Goal: Task Accomplishment & Management: Manage account settings

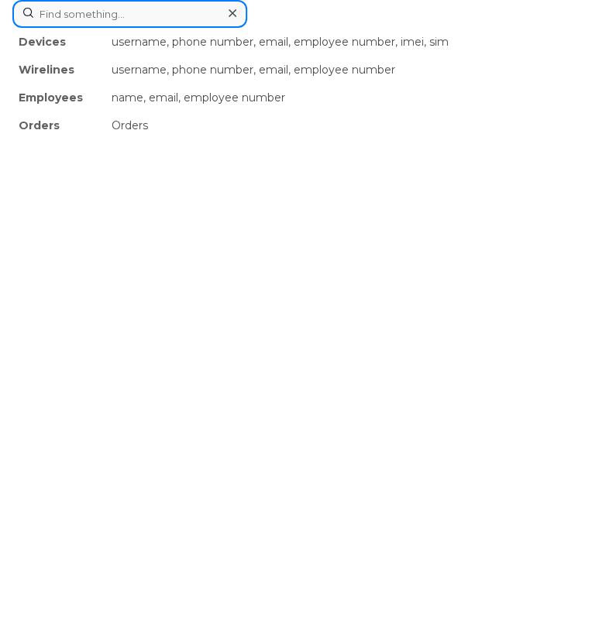
click at [256, 28] on div "Devices username, phone number, email, employee number, imei, sim Wirelines use…" at bounding box center [302, 14] width 581 height 28
paste input "4388891251"
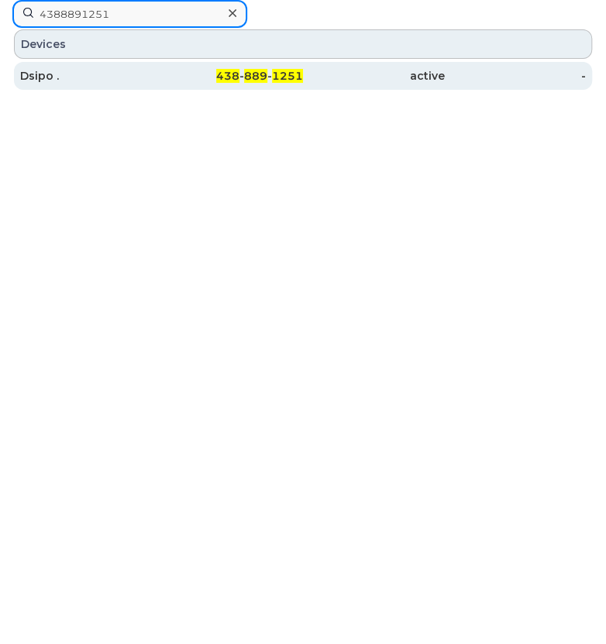
type input "4388891251"
click at [43, 75] on div "Dsipo ." at bounding box center [91, 75] width 142 height 15
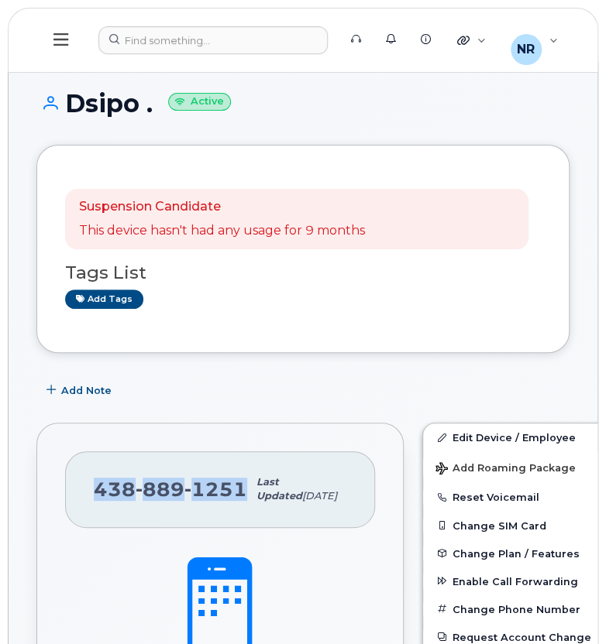
drag, startPoint x: 93, startPoint y: 498, endPoint x: 240, endPoint y: 487, distance: 147.6
click at [240, 487] on div "438 889 1251" at bounding box center [170, 489] width 153 height 47
copy span "438 889 1251"
click at [452, 434] on link "Edit Device / Employee" at bounding box center [543, 438] width 240 height 28
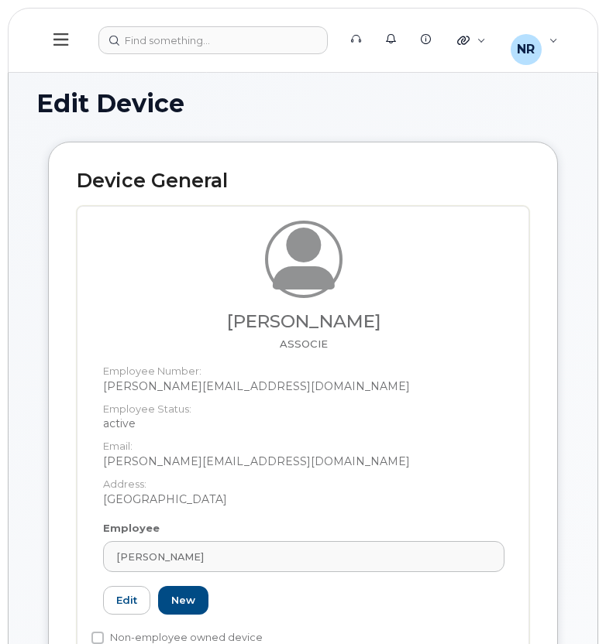
select select "22917073"
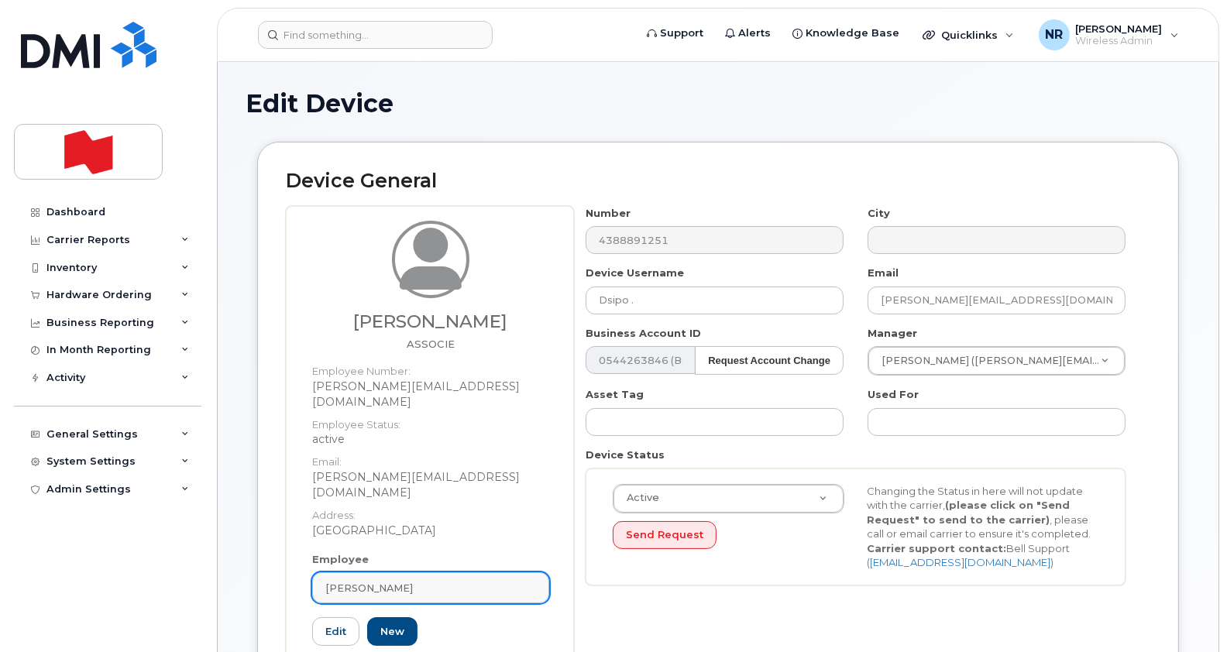
click at [537, 572] on link "[PERSON_NAME]" at bounding box center [430, 587] width 237 height 31
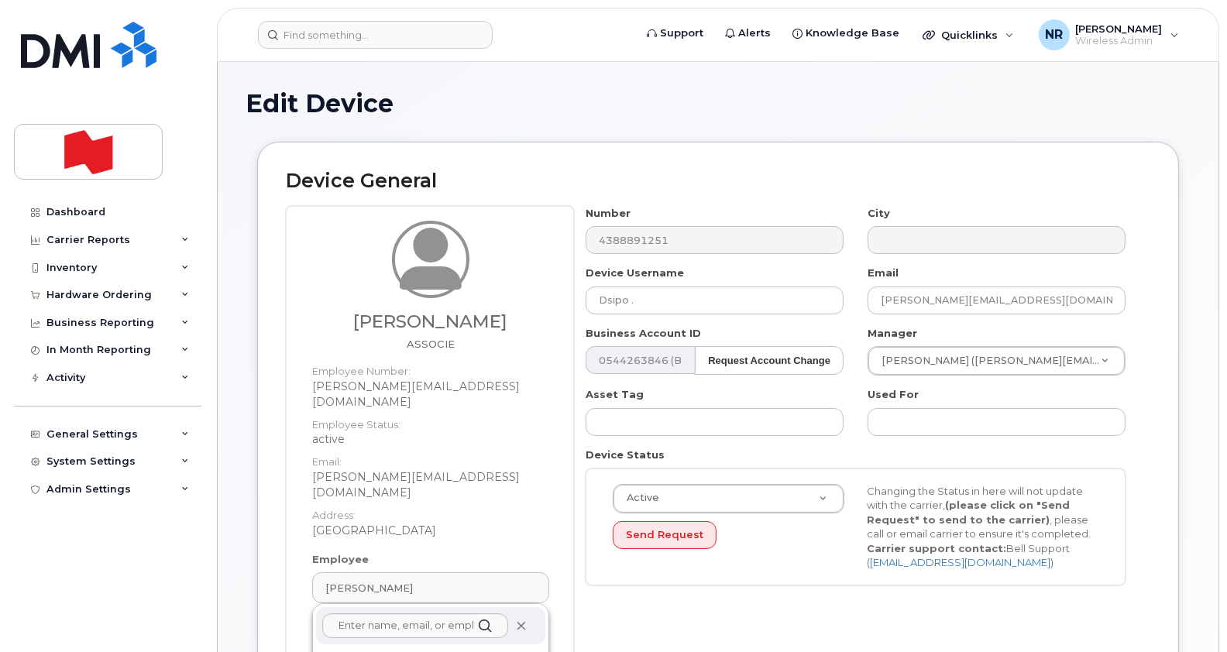
click at [520, 621] on icon at bounding box center [521, 626] width 10 height 10
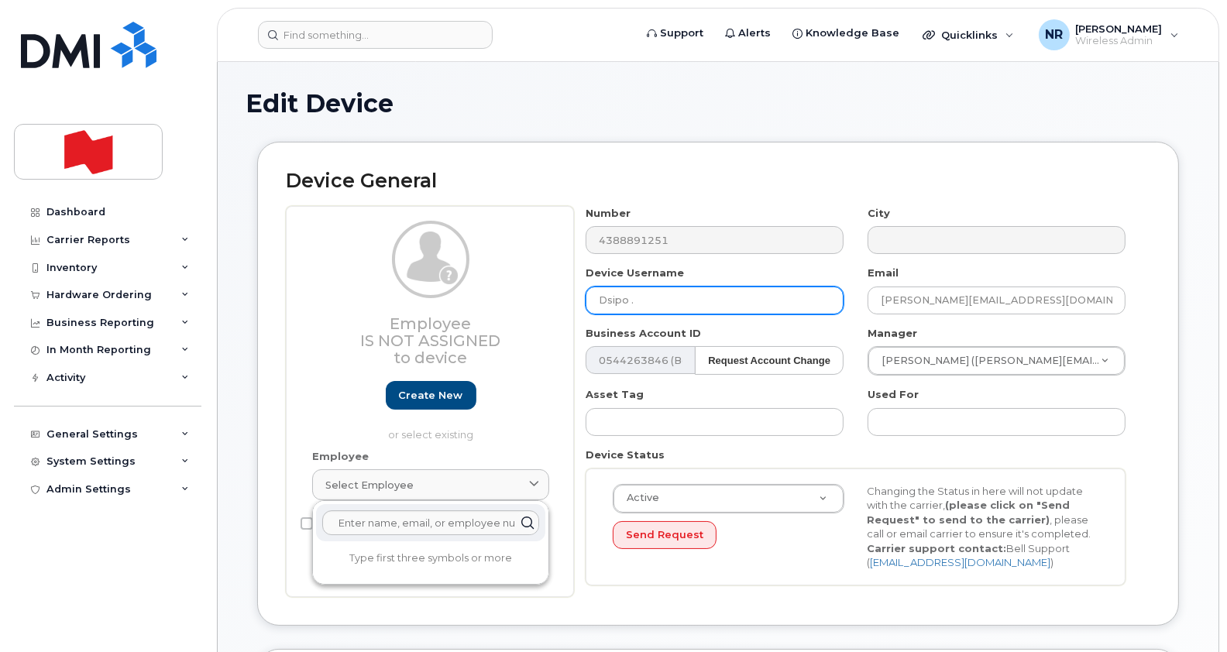
drag, startPoint x: 737, startPoint y: 301, endPoint x: 531, endPoint y: 290, distance: 207.2
click at [531, 290] on div "Employee Is not assigned to device Create new or select existing Employee Selec…" at bounding box center [718, 401] width 864 height 391
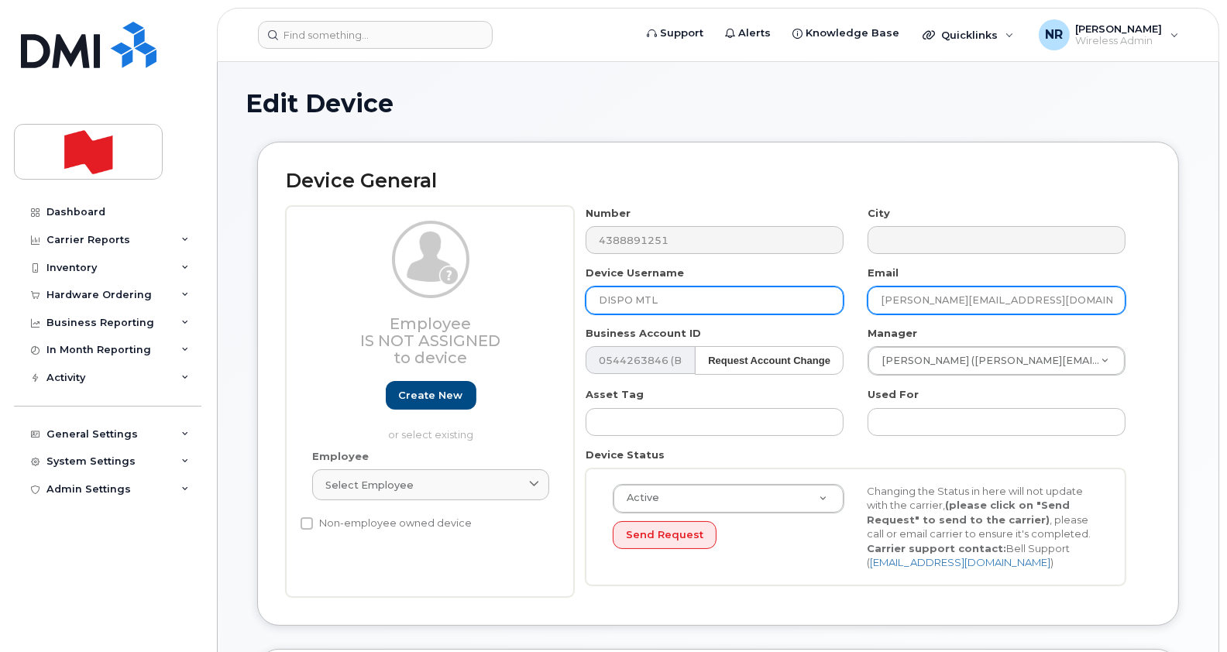
type input "DISPO MTL"
drag, startPoint x: 1050, startPoint y: 302, endPoint x: 782, endPoint y: 298, distance: 268.0
click at [605, 298] on div "Number 4388891251 City Device Username DISPO MTL Email pierre-louis.patault@bnc…" at bounding box center [856, 401] width 564 height 391
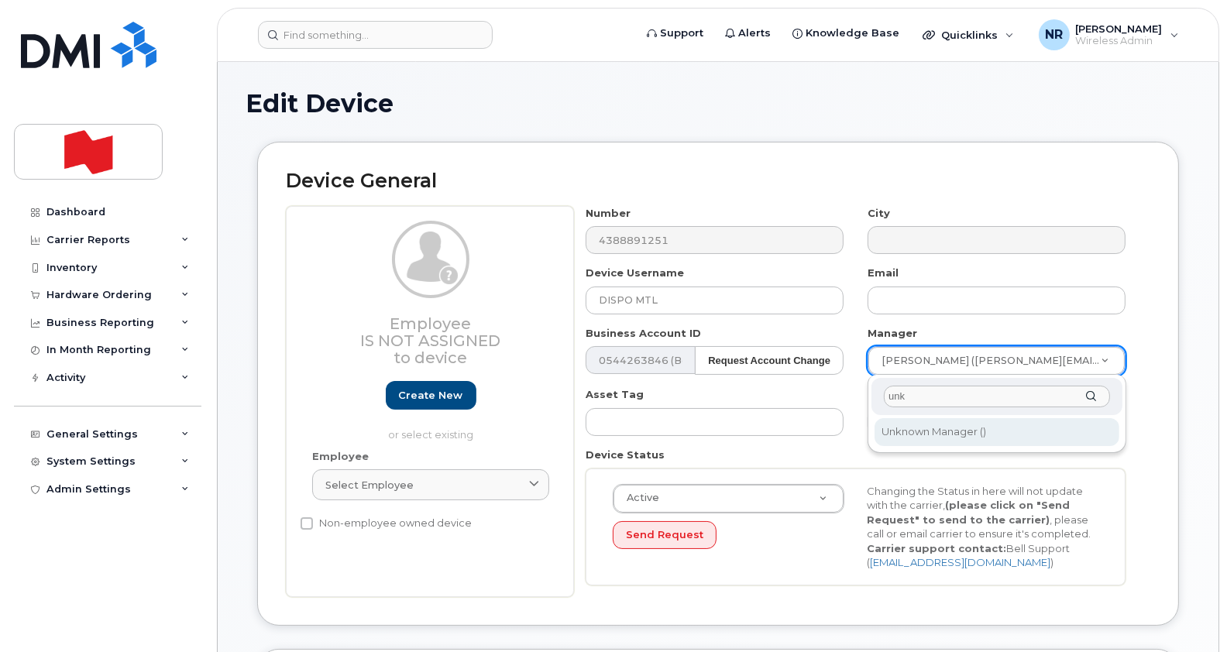
type input "unk"
type input "1908917"
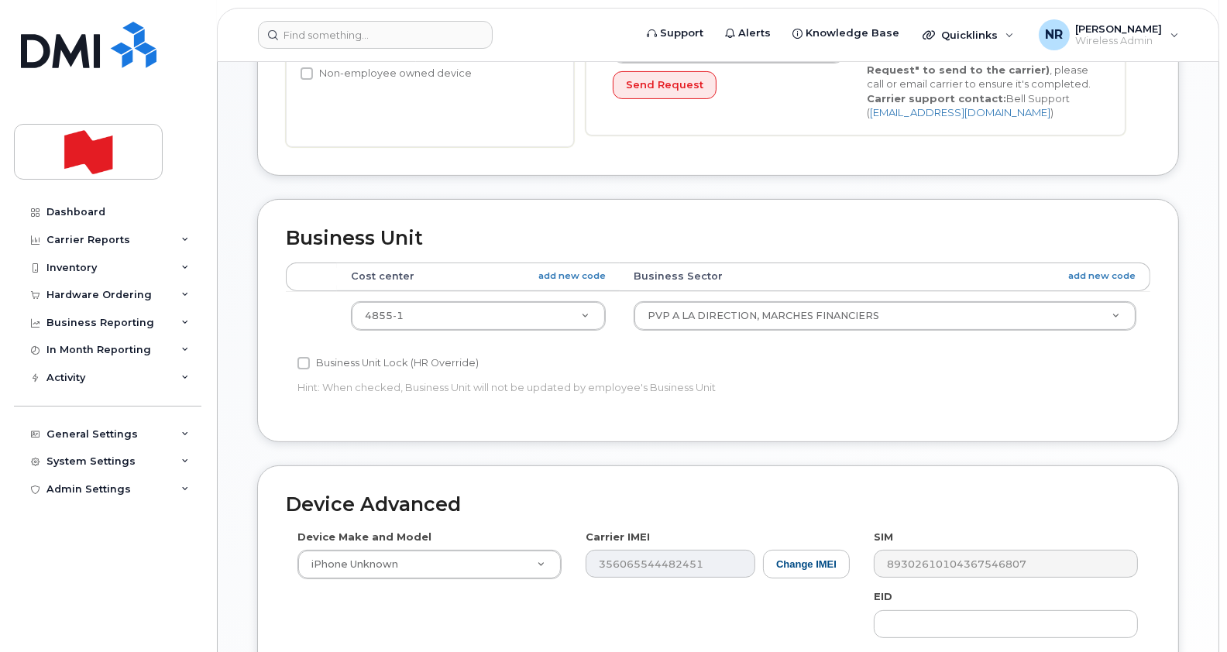
scroll to position [465, 0]
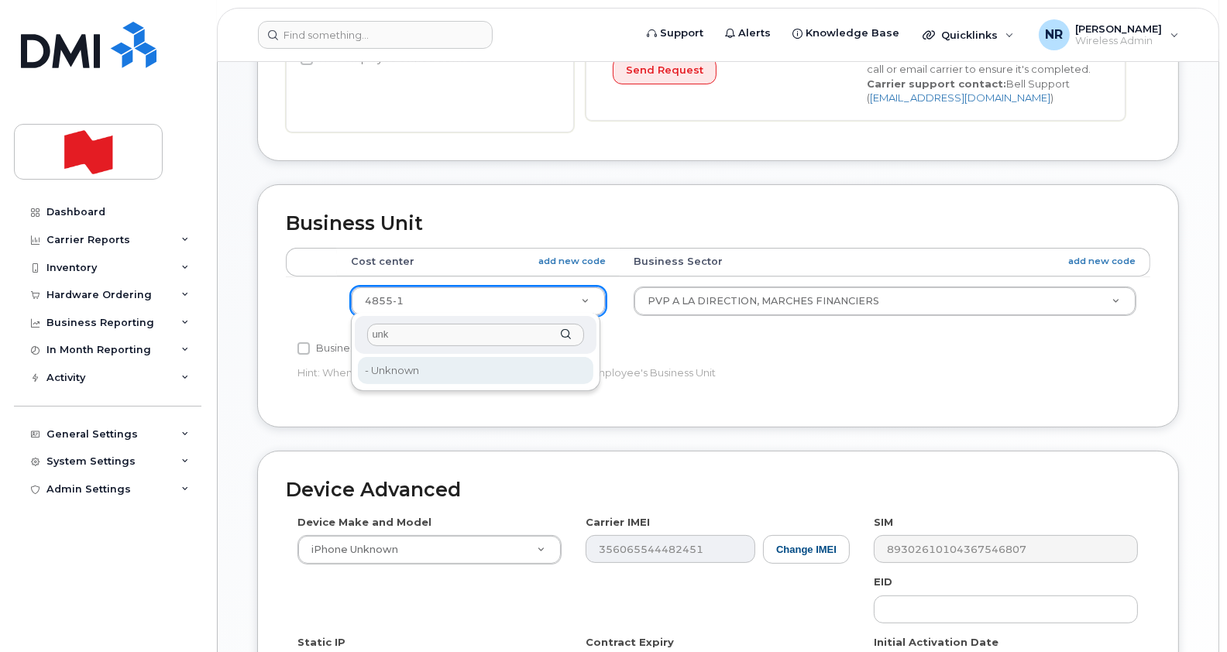
type input "unk"
type input "22916205"
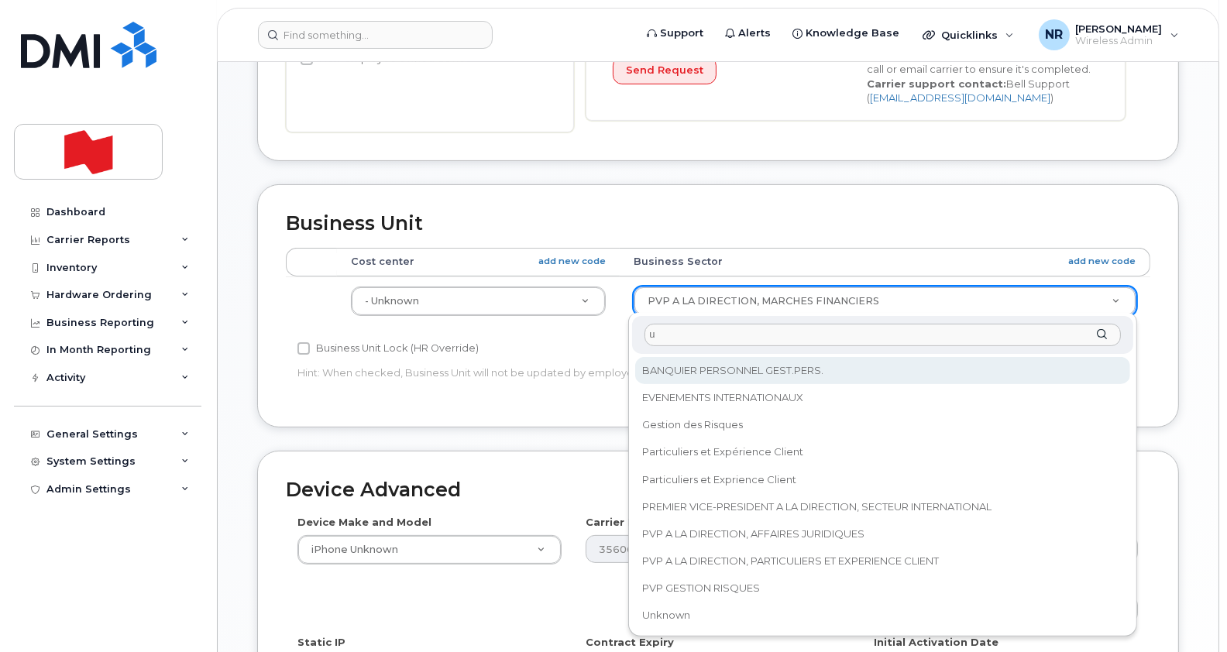
scroll to position [0, 0]
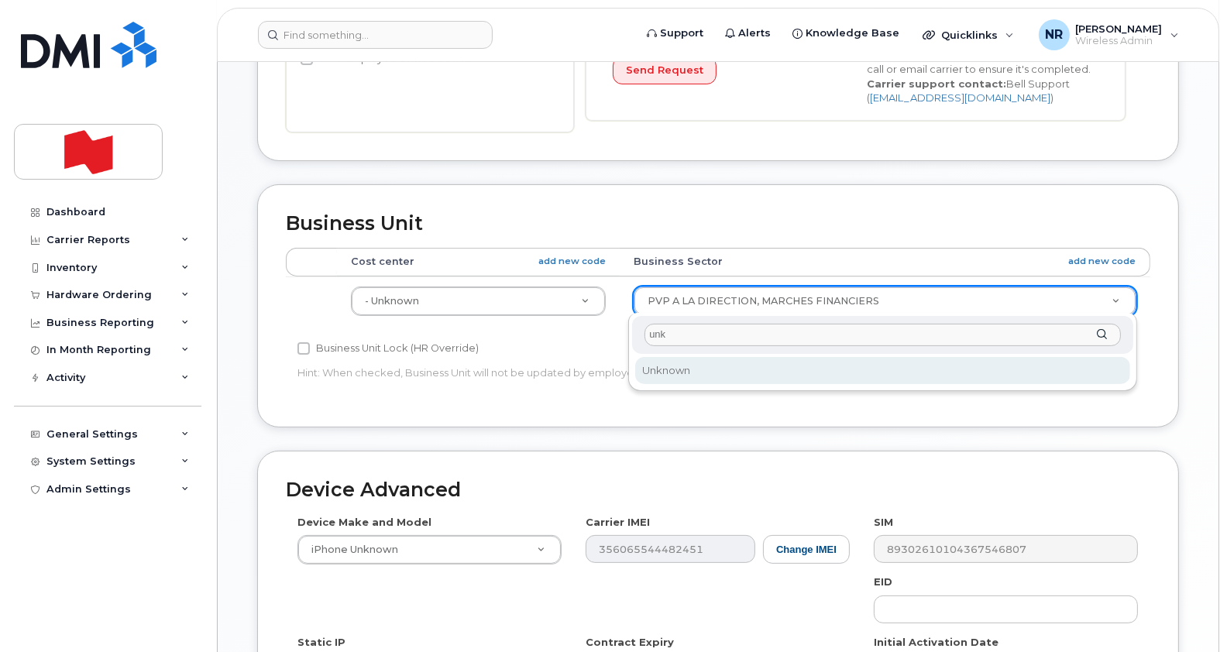
type input "unk"
select select "22916206"
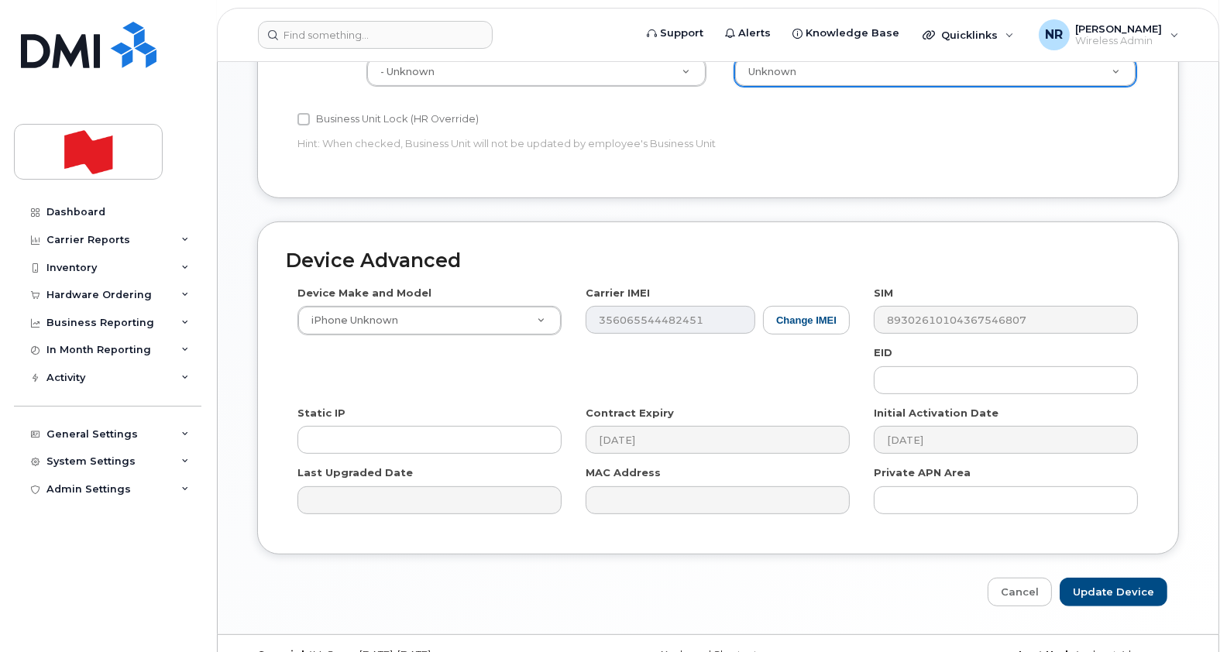
scroll to position [722, 0]
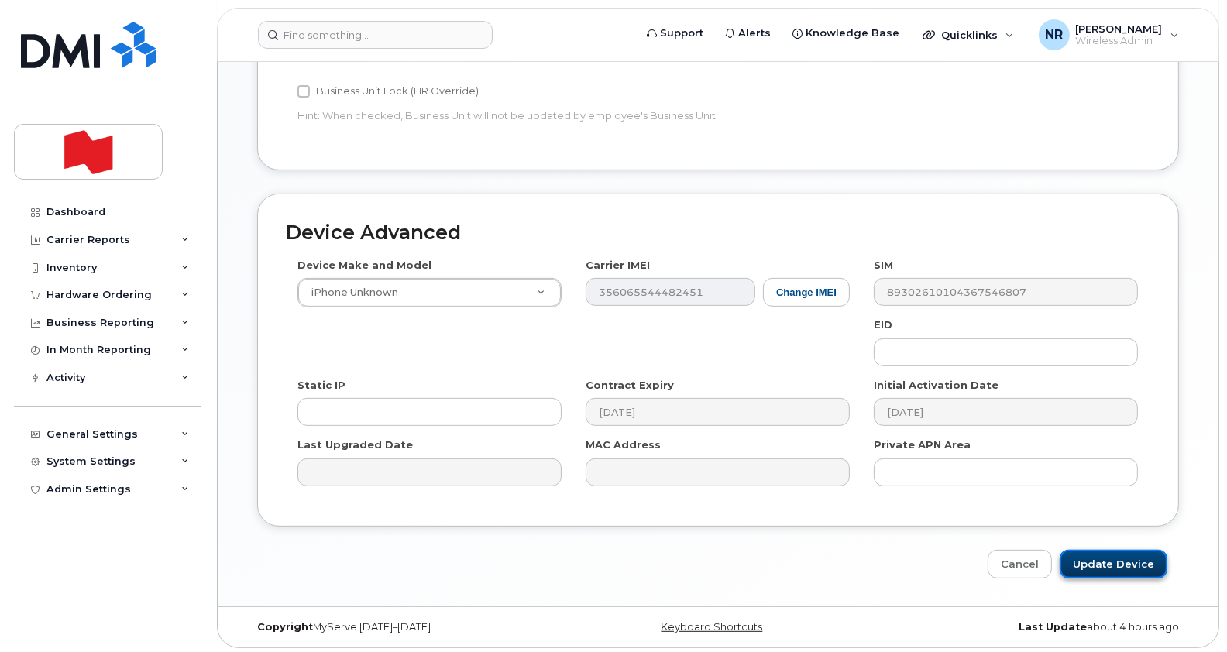
click at [605, 563] on input "Update Device" at bounding box center [1114, 564] width 108 height 29
type input "Saving..."
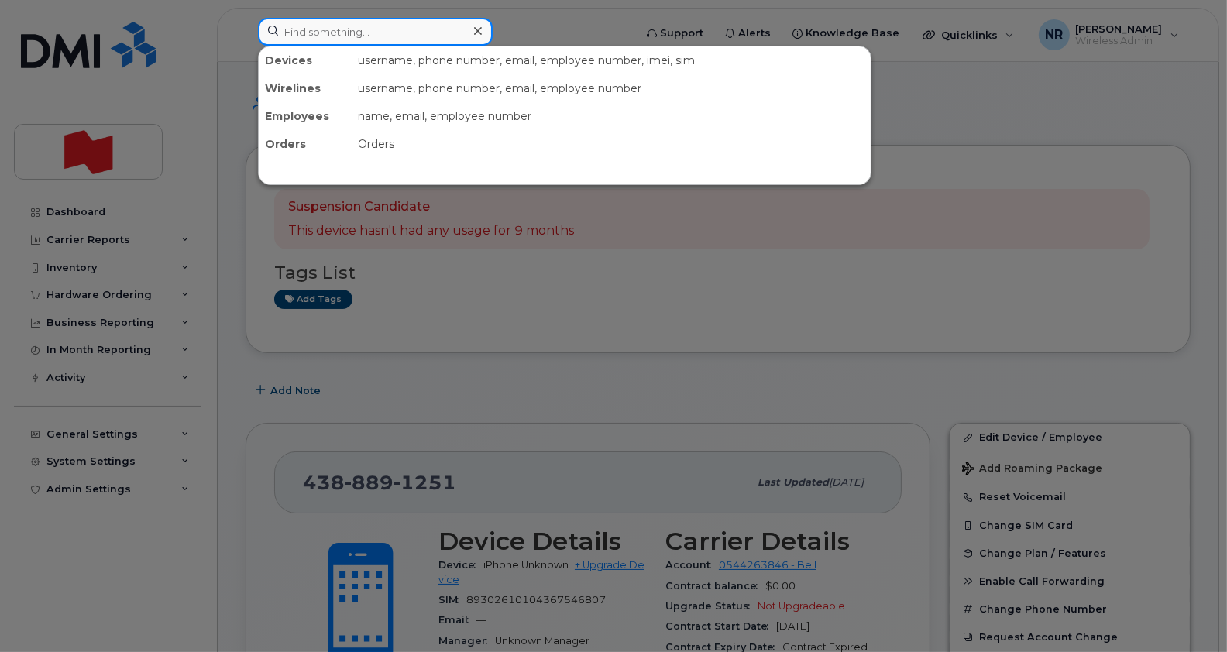
click at [384, 24] on input at bounding box center [375, 32] width 235 height 28
paste input "4389959408"
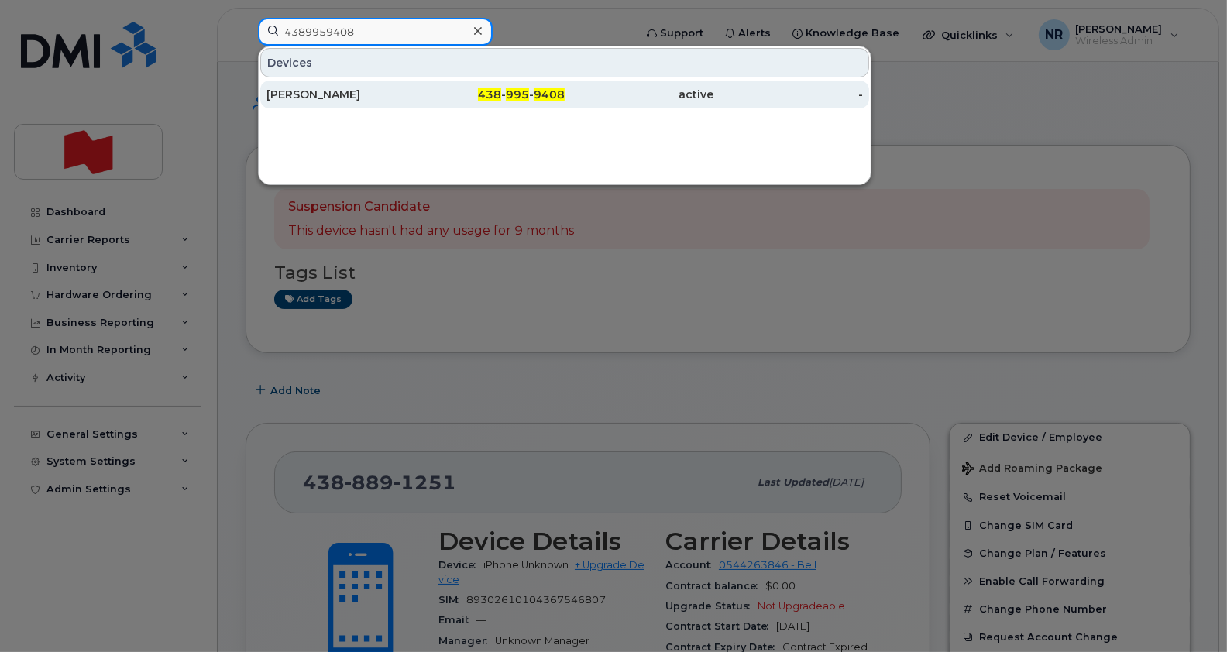
type input "4389959408"
click at [334, 96] on div "Jolyane Pelletier" at bounding box center [341, 94] width 150 height 15
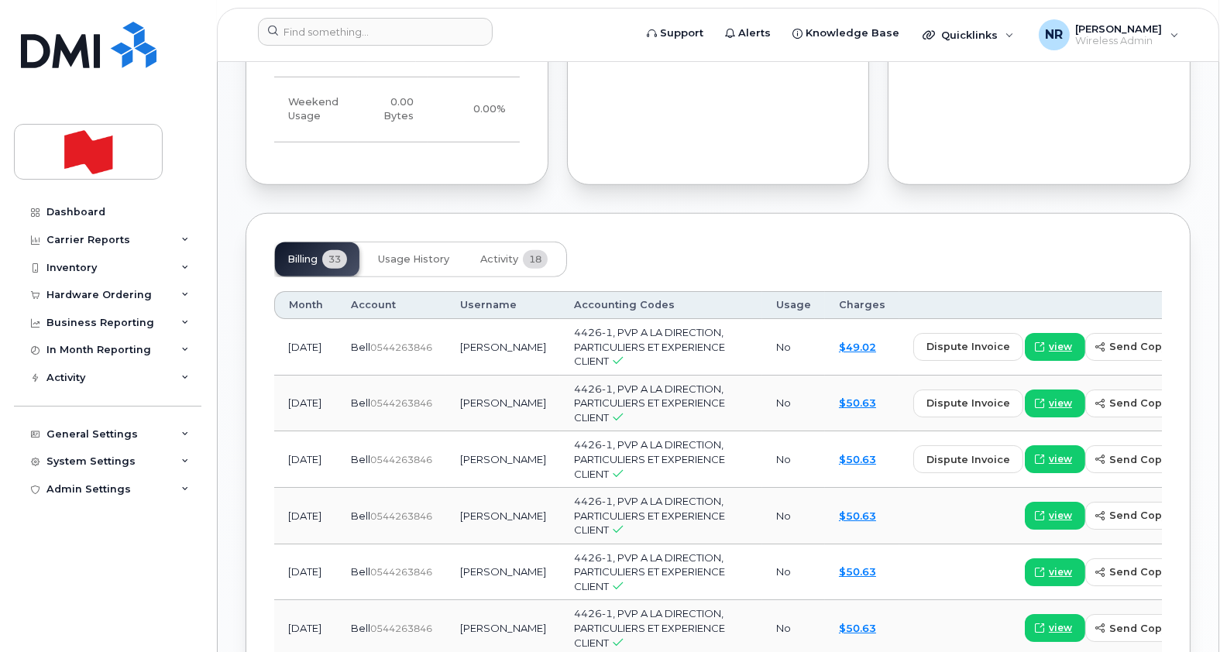
scroll to position [1304, 0]
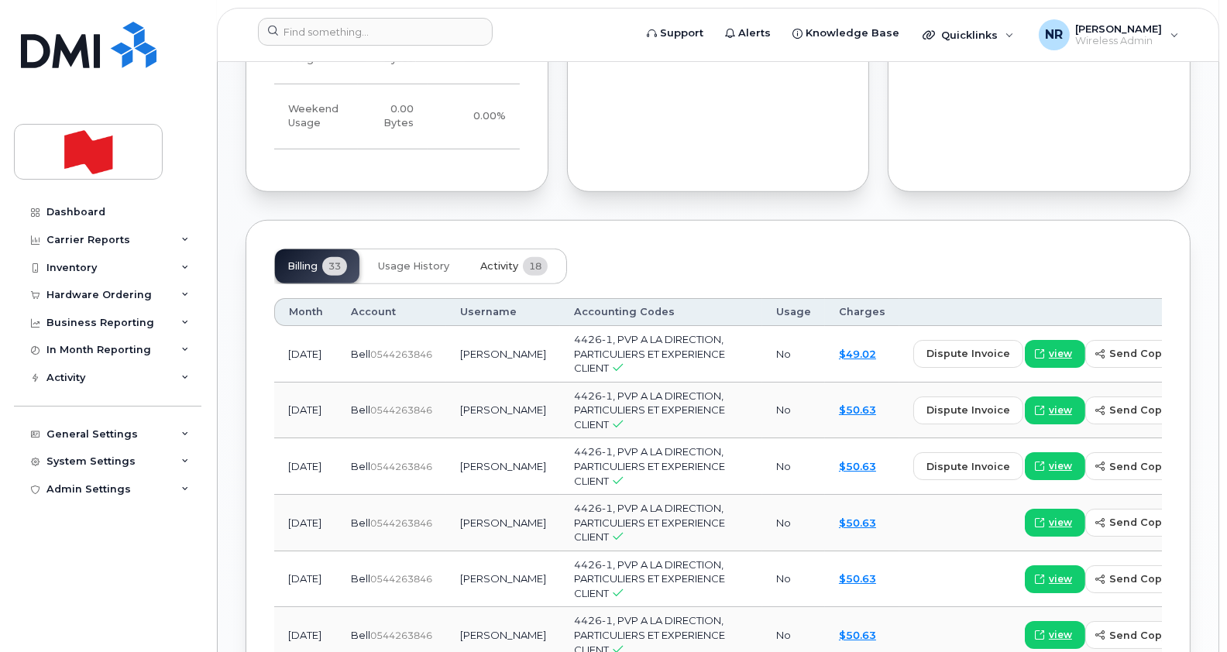
click at [503, 260] on span "Activity" at bounding box center [499, 266] width 38 height 12
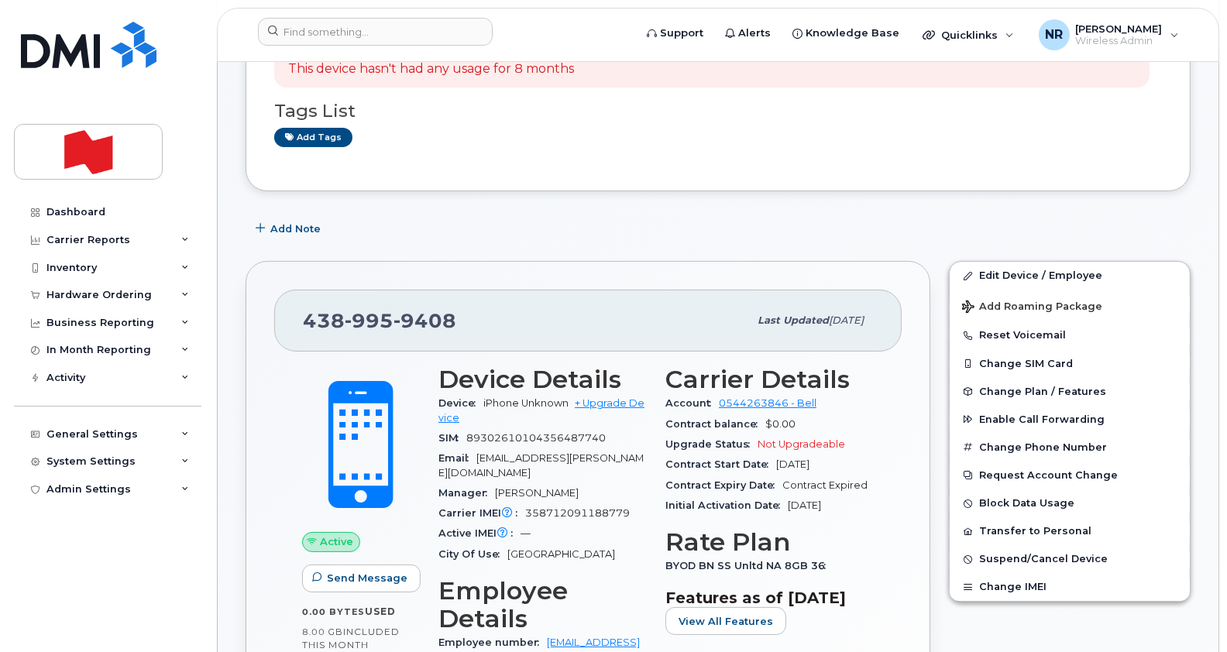
scroll to position [0, 0]
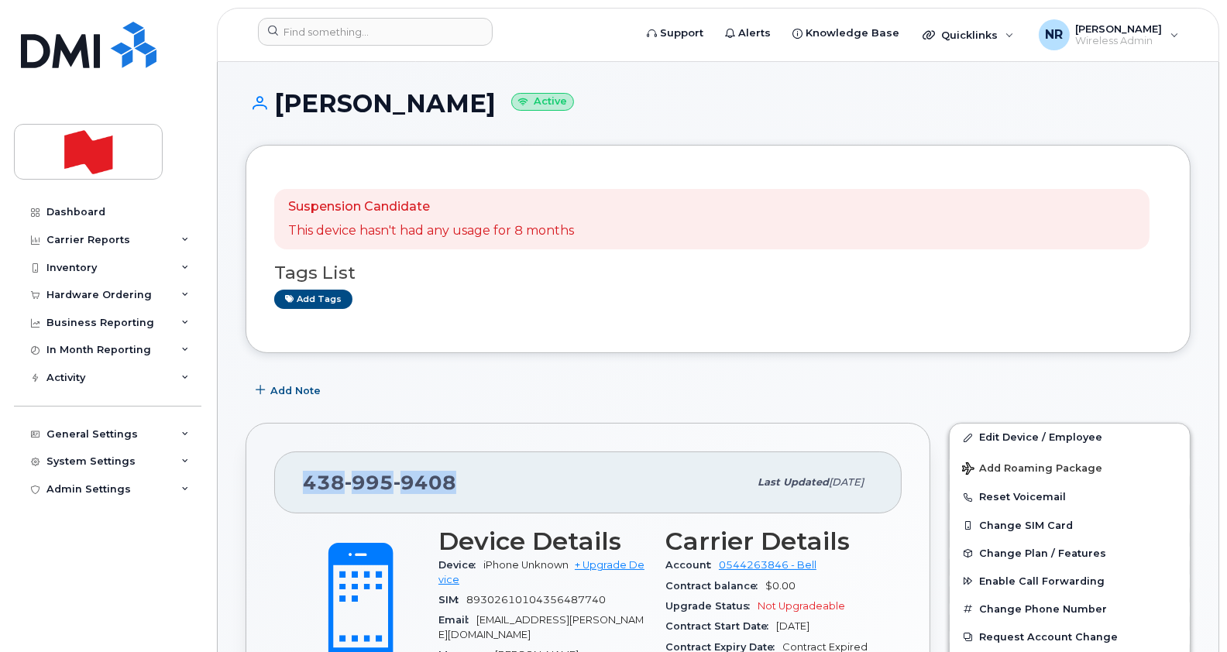
drag, startPoint x: 469, startPoint y: 479, endPoint x: 294, endPoint y: 459, distance: 175.5
click at [294, 459] on div "[PHONE_NUMBER] Last updated [DATE]" at bounding box center [587, 483] width 627 height 62
copy span "[PHONE_NUMBER]"
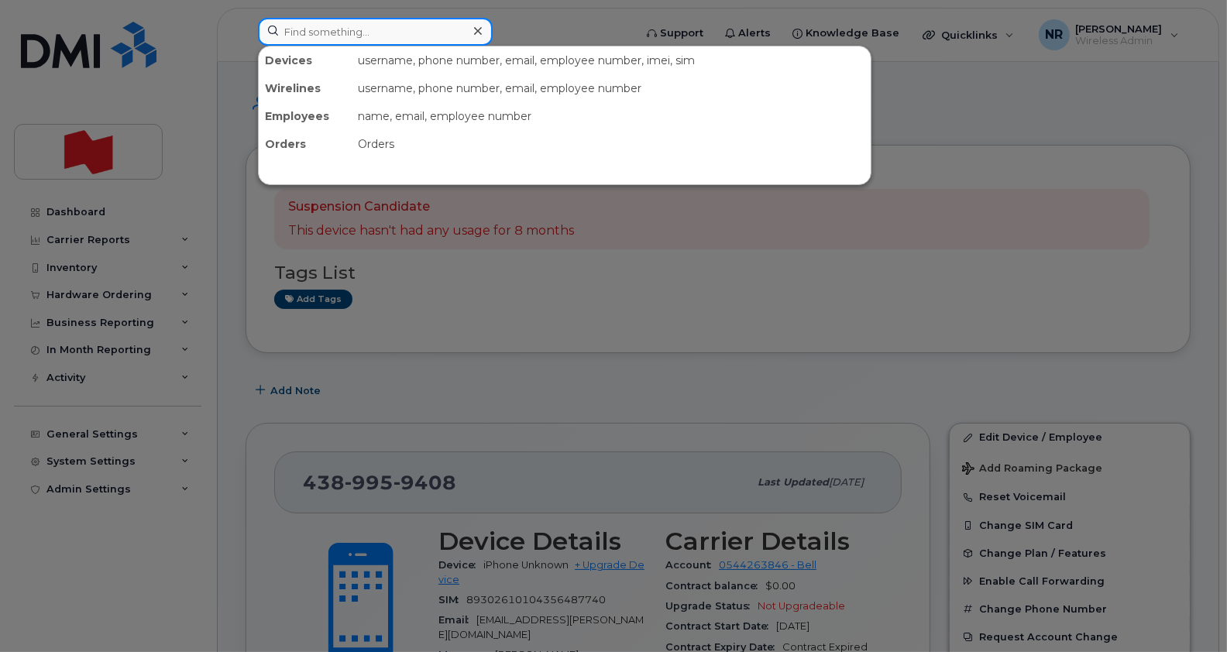
click at [304, 28] on input at bounding box center [375, 32] width 235 height 28
paste input "4389981254"
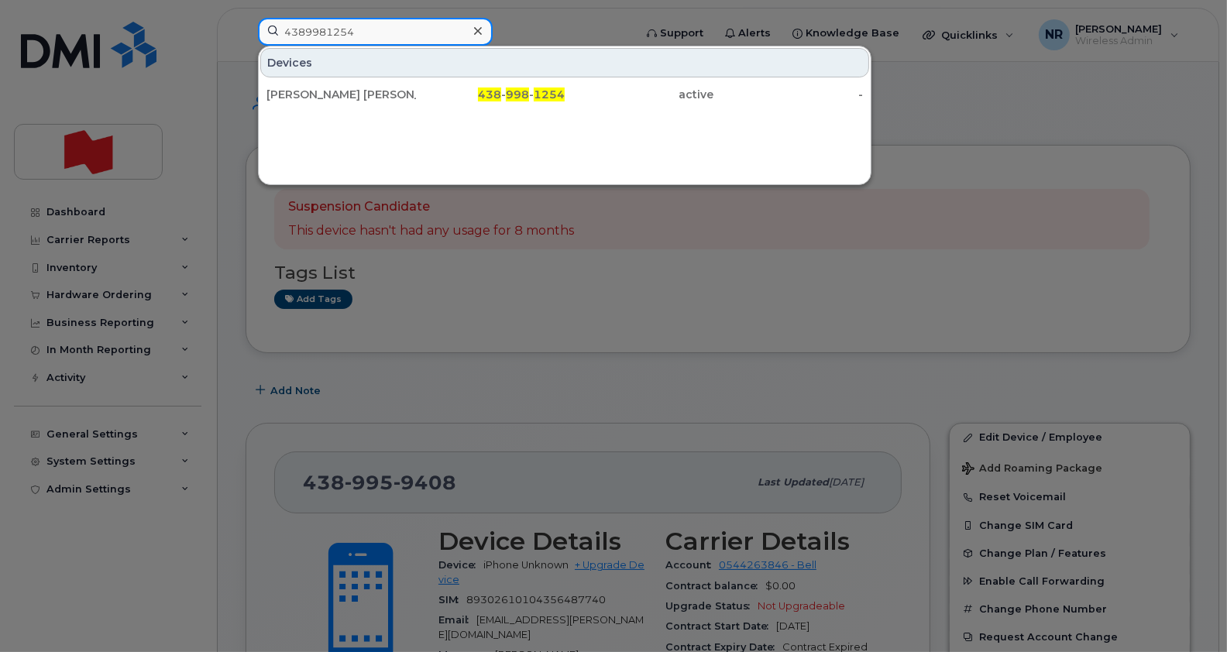
type input "4389981254"
click at [295, 111] on div "Devices [PERSON_NAME] [PERSON_NAME] Sun 438 - 998 - 1254 active -" at bounding box center [565, 115] width 614 height 139
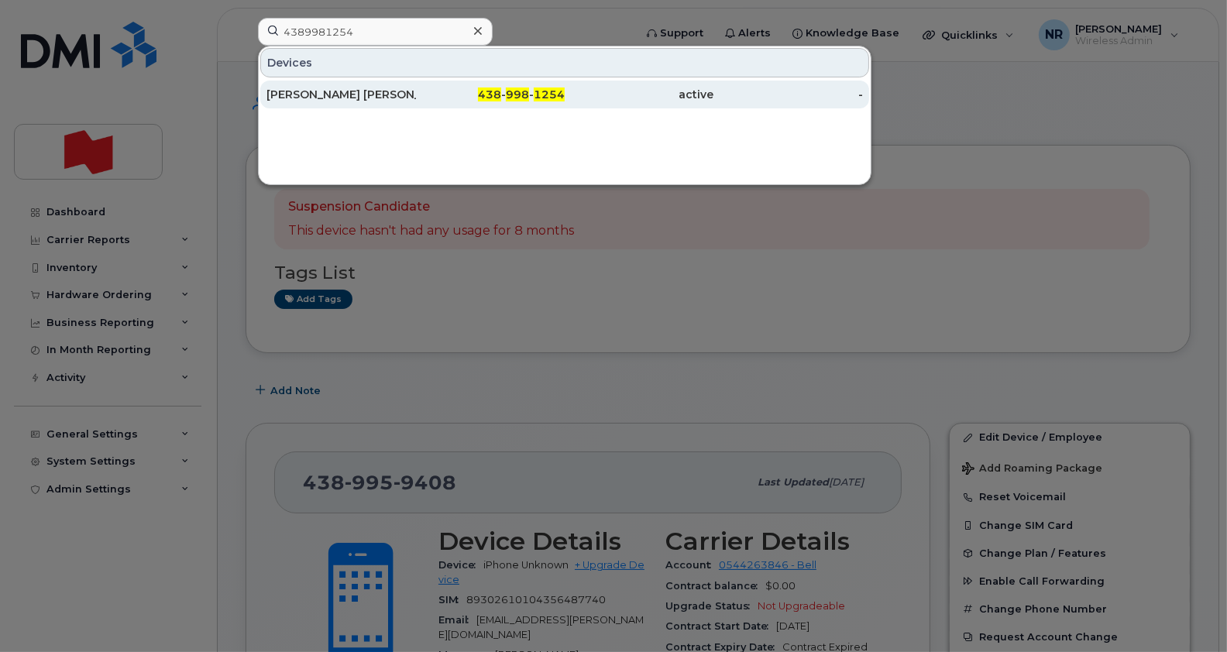
click at [416, 84] on div "[PERSON_NAME] [PERSON_NAME] Sun" at bounding box center [491, 95] width 150 height 28
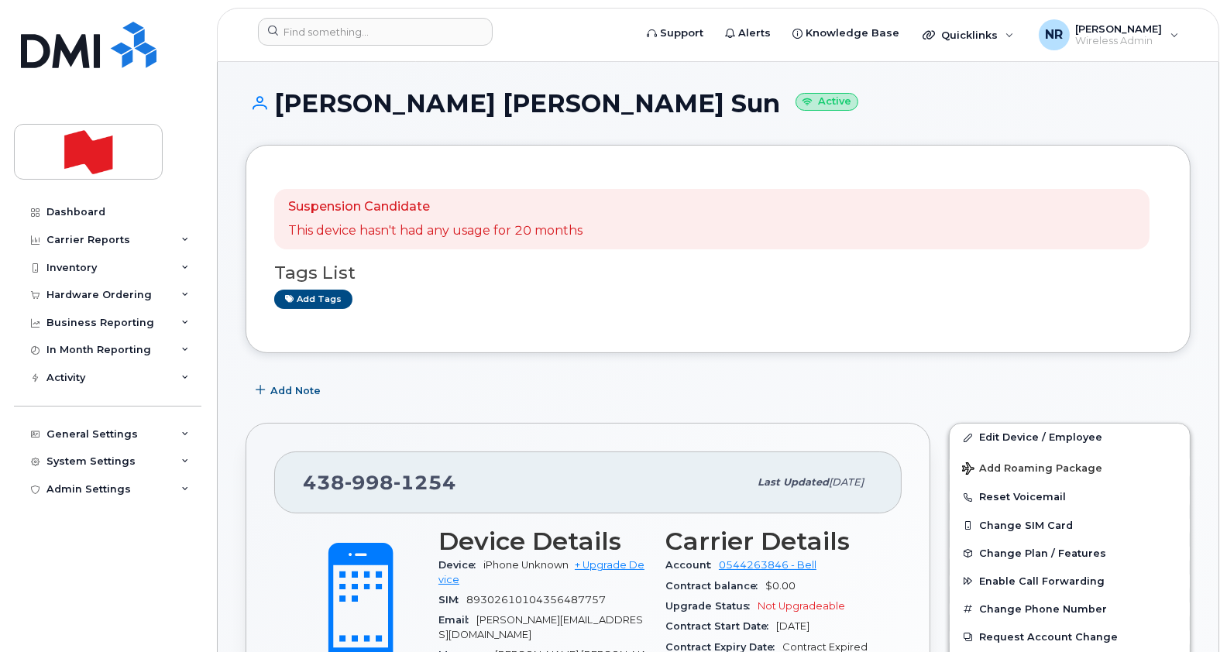
scroll to position [571, 0]
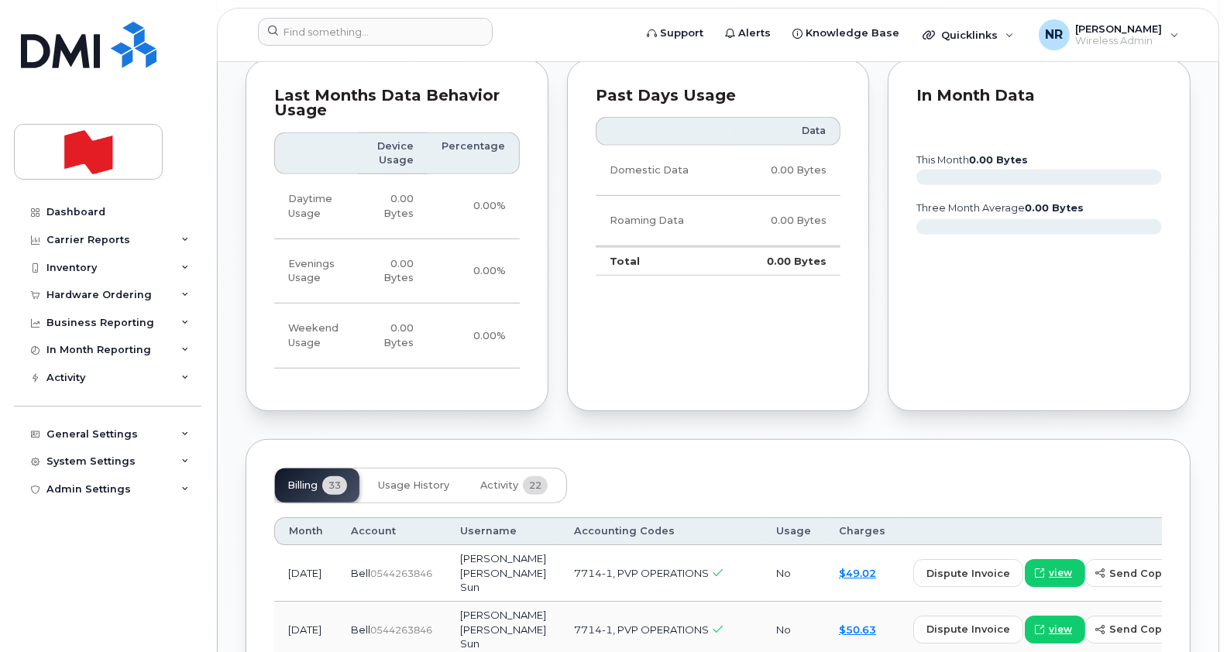
scroll to position [1092, 0]
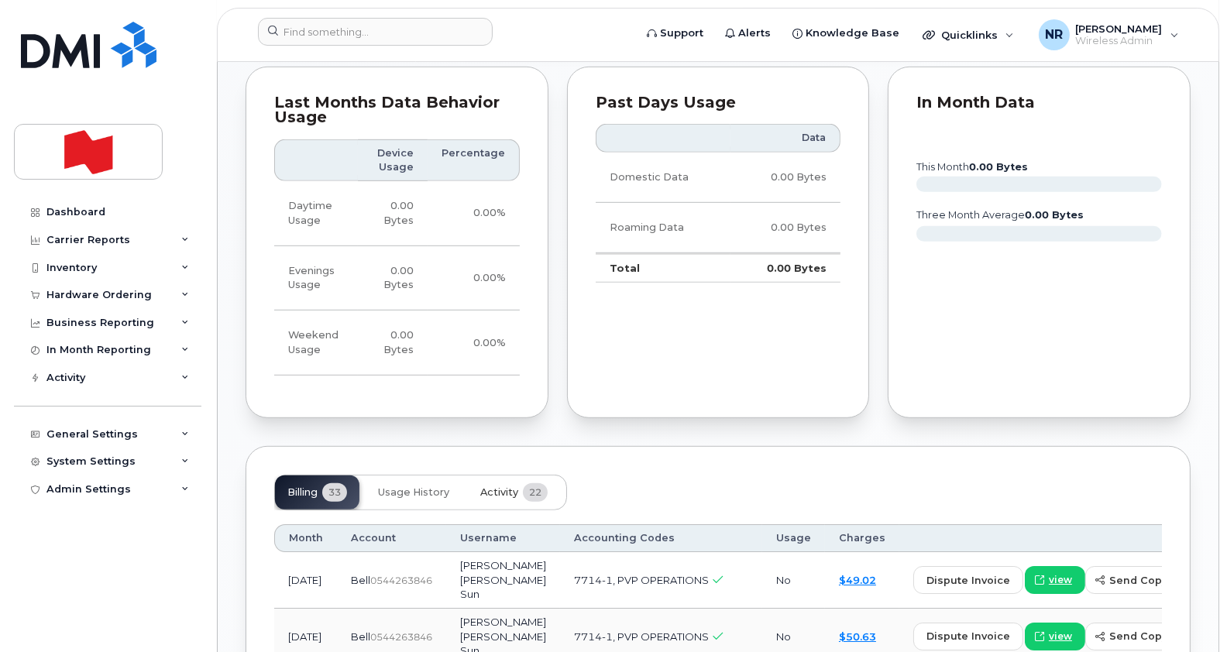
click at [501, 486] on span "Activity" at bounding box center [499, 492] width 38 height 12
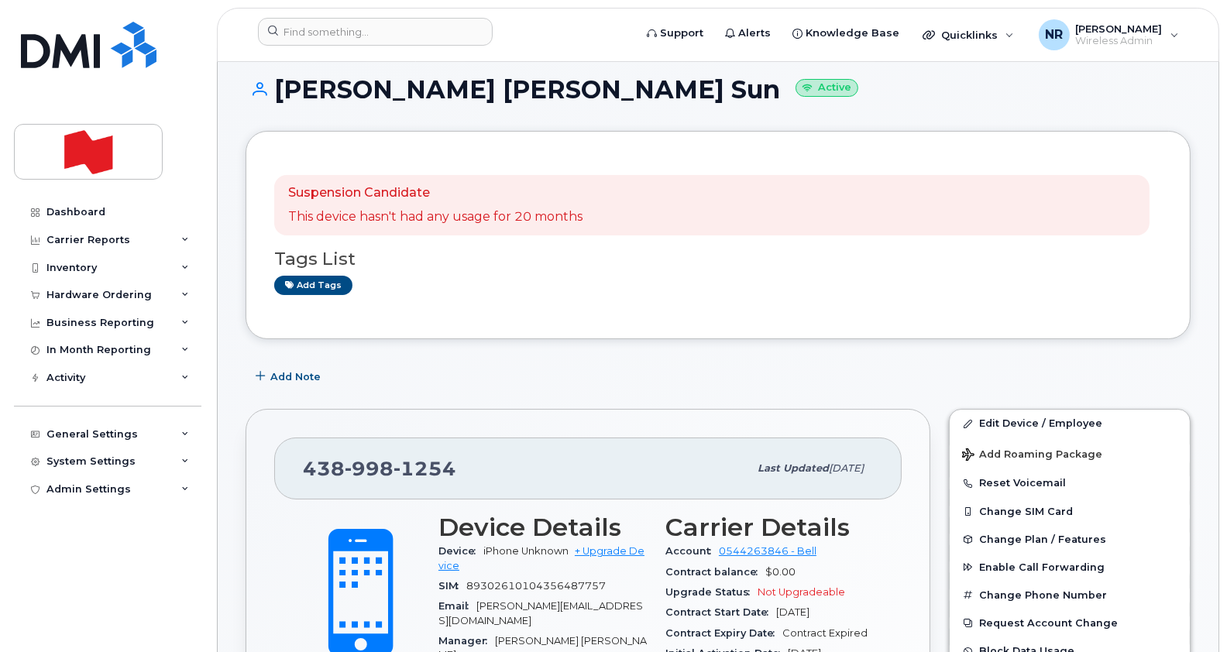
scroll to position [0, 0]
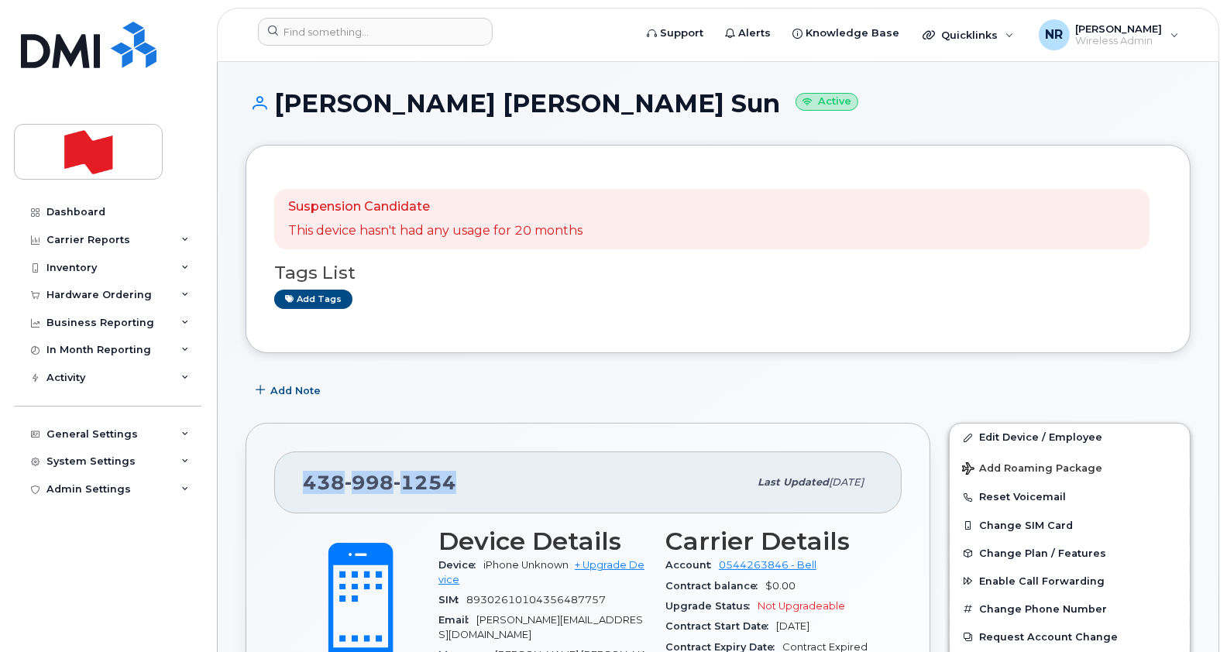
drag, startPoint x: 459, startPoint y: 479, endPoint x: 300, endPoint y: 473, distance: 159.7
click at [300, 473] on div "[PHONE_NUMBER] Last updated [DATE]" at bounding box center [587, 483] width 627 height 62
copy span "[PHONE_NUMBER]"
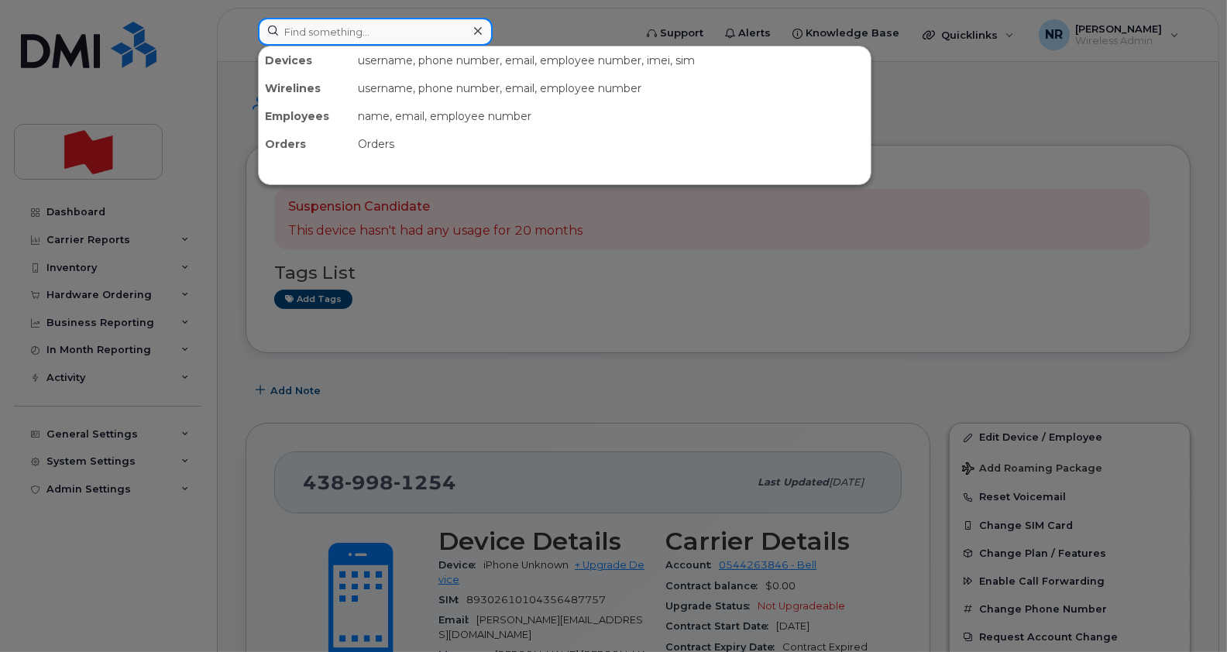
click at [368, 27] on input at bounding box center [375, 32] width 235 height 28
paste input "4502713258"
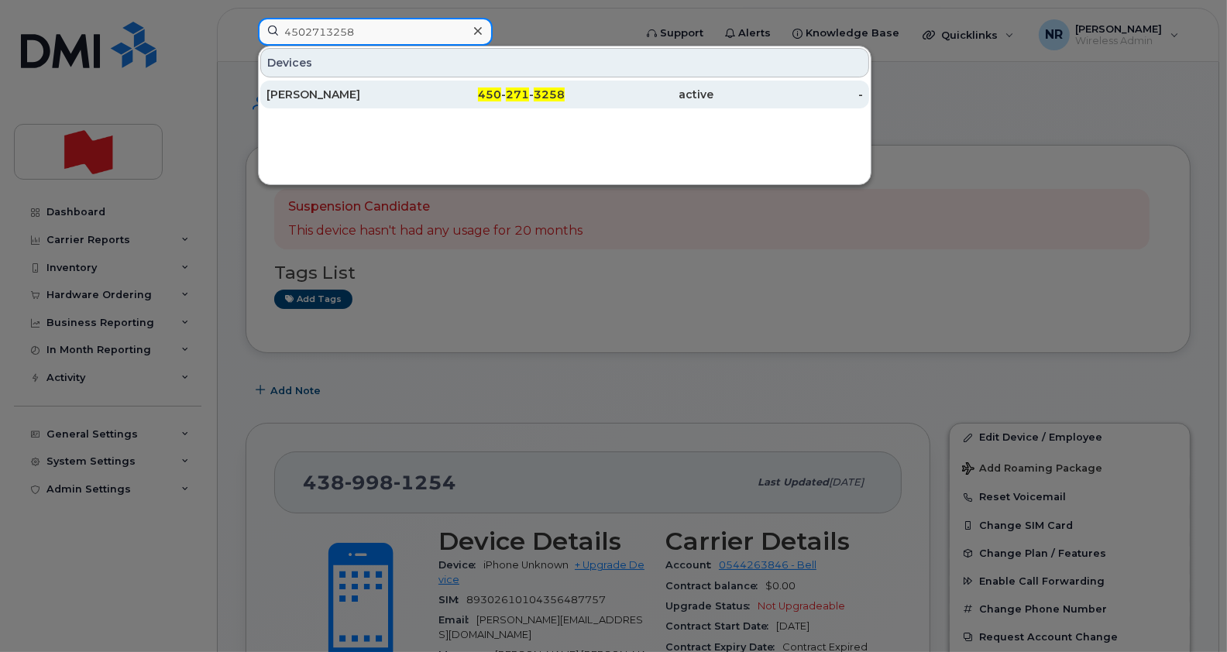
type input "4502713258"
click at [416, 86] on div "[PERSON_NAME]" at bounding box center [491, 95] width 150 height 28
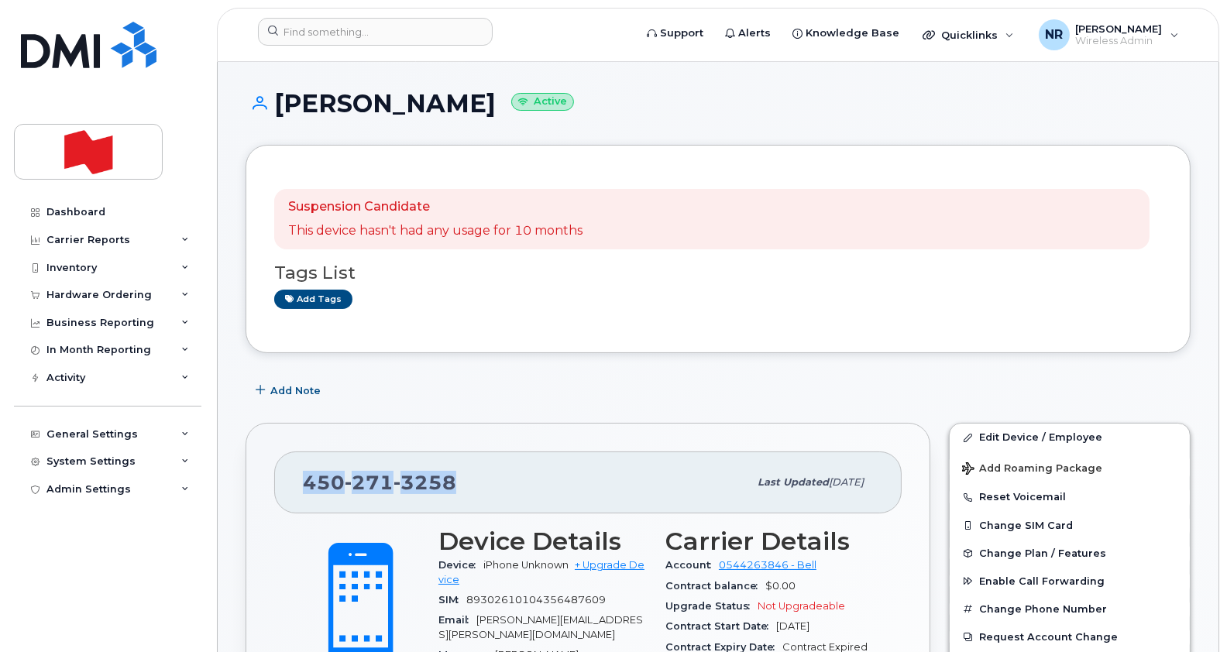
drag, startPoint x: 456, startPoint y: 480, endPoint x: 288, endPoint y: 479, distance: 168.1
click at [288, 479] on div "450 271 3258 Last updated Mar 28, 2024" at bounding box center [587, 483] width 627 height 62
copy span "450 271 3258"
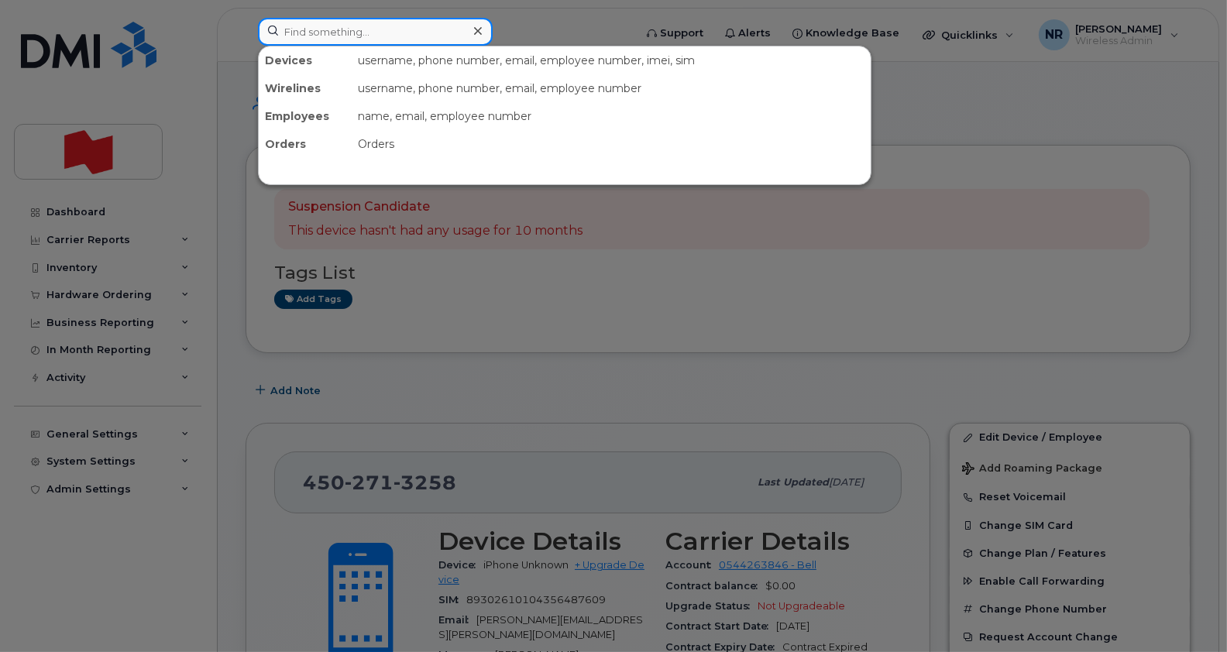
click at [314, 28] on input at bounding box center [375, 32] width 235 height 28
paste input "5068887597"
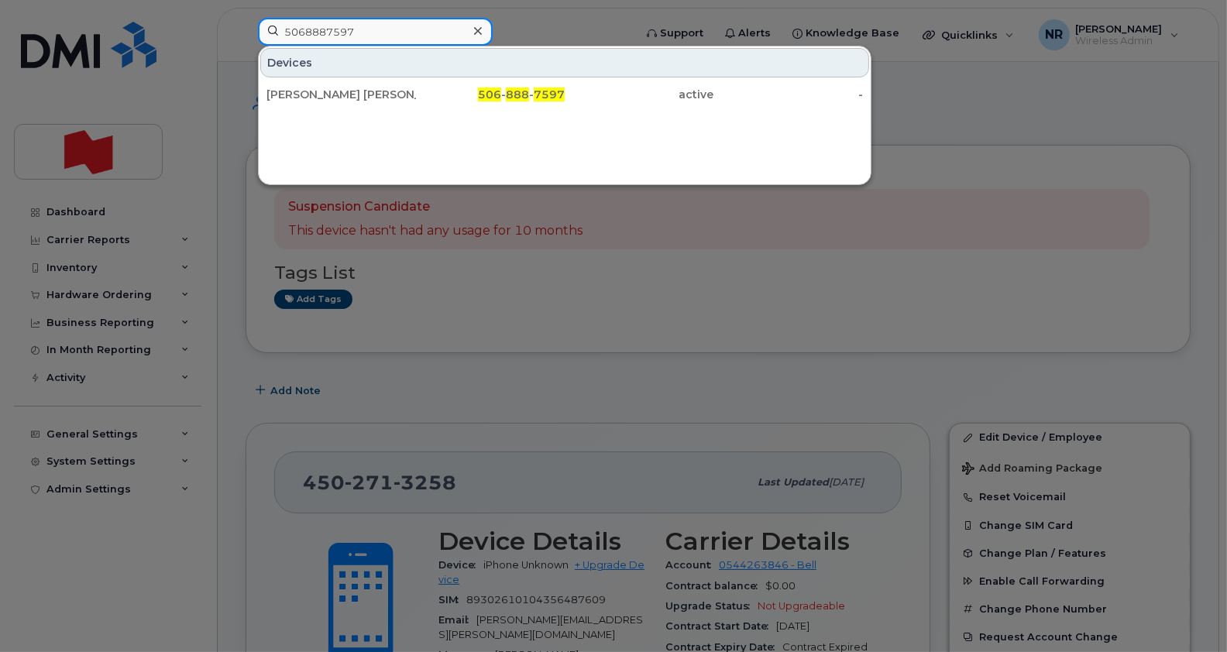
type input "5068887597"
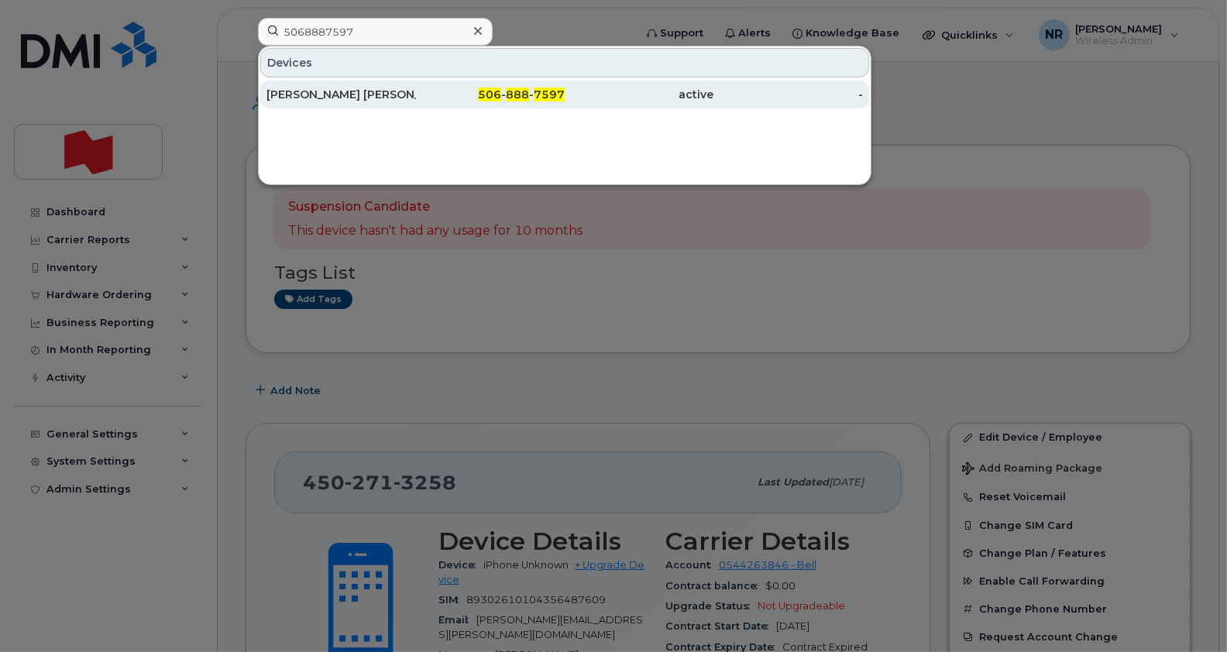
click at [304, 88] on div "[PERSON_NAME] [PERSON_NAME]" at bounding box center [341, 94] width 150 height 15
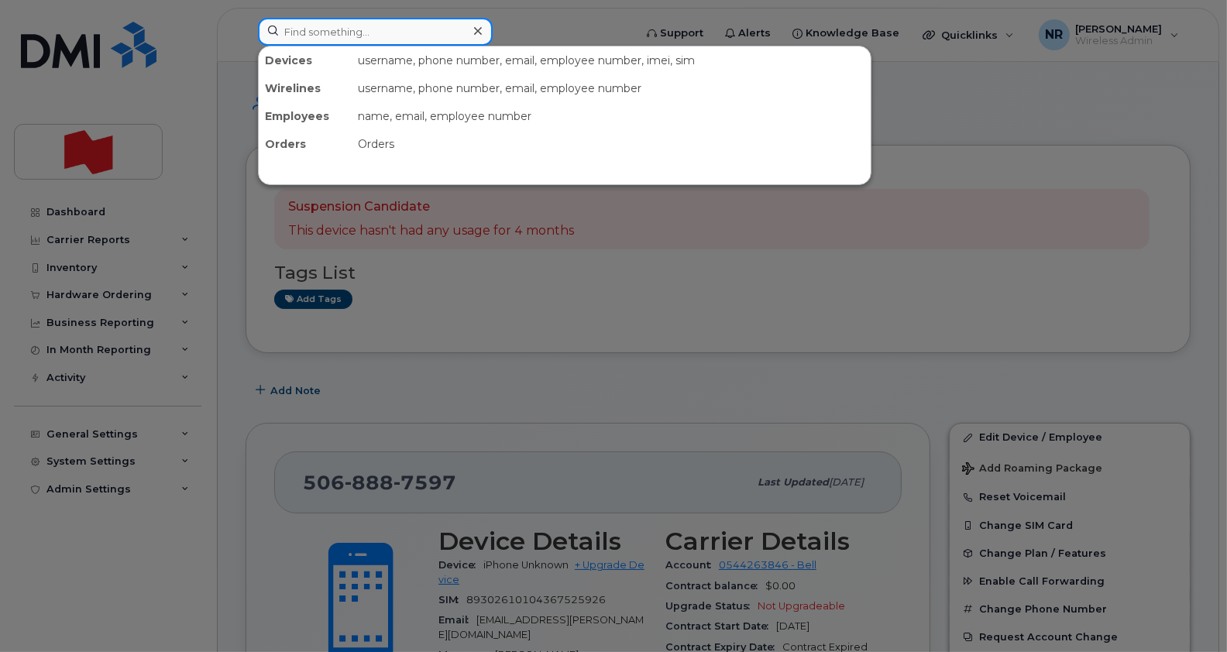
click at [405, 34] on input at bounding box center [375, 32] width 235 height 28
paste input "5142068717"
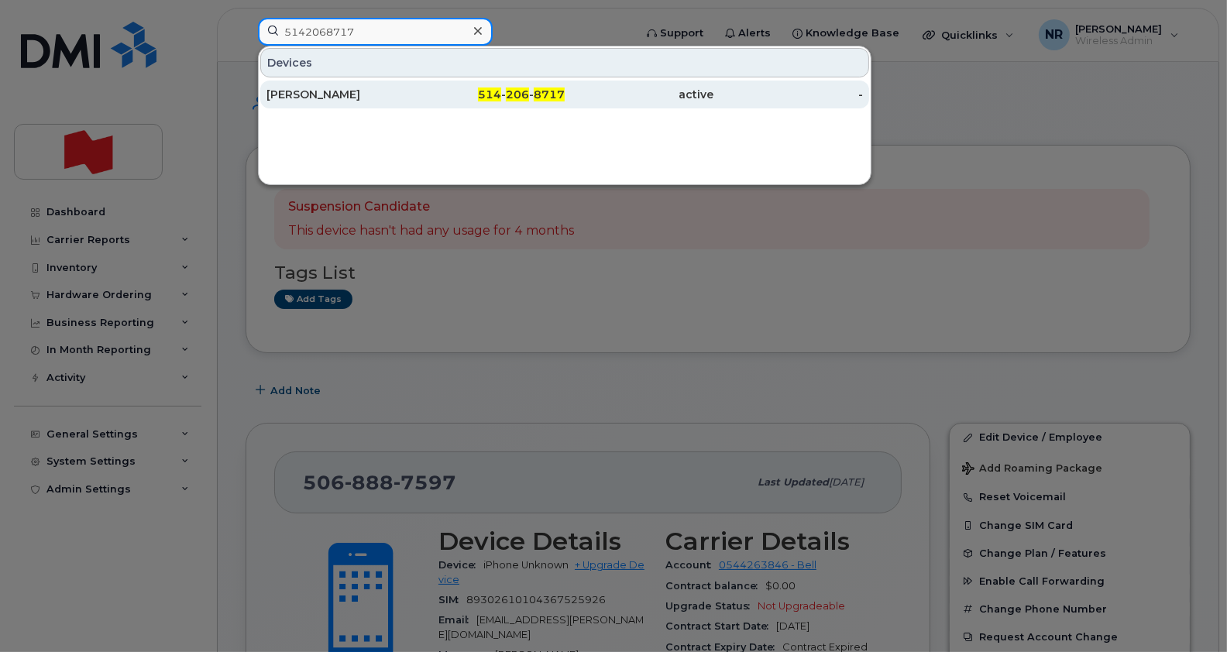
type input "5142068717"
click at [372, 95] on div "[PERSON_NAME]" at bounding box center [341, 94] width 150 height 15
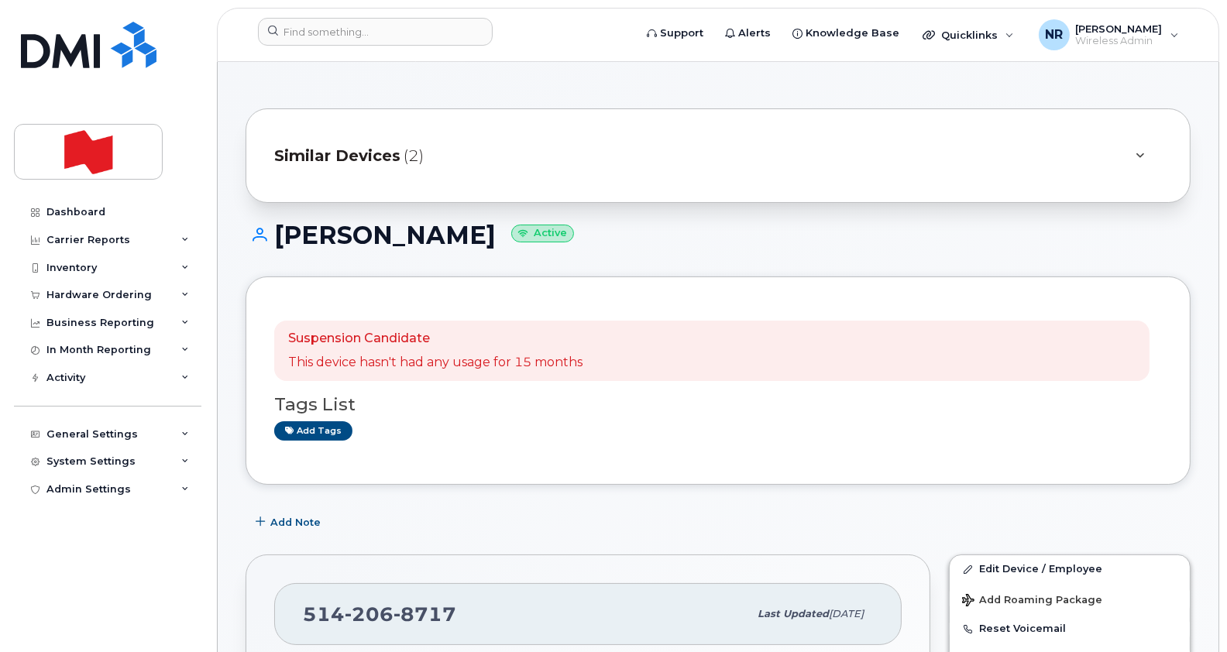
click at [328, 154] on span "Similar Devices" at bounding box center [337, 156] width 126 height 22
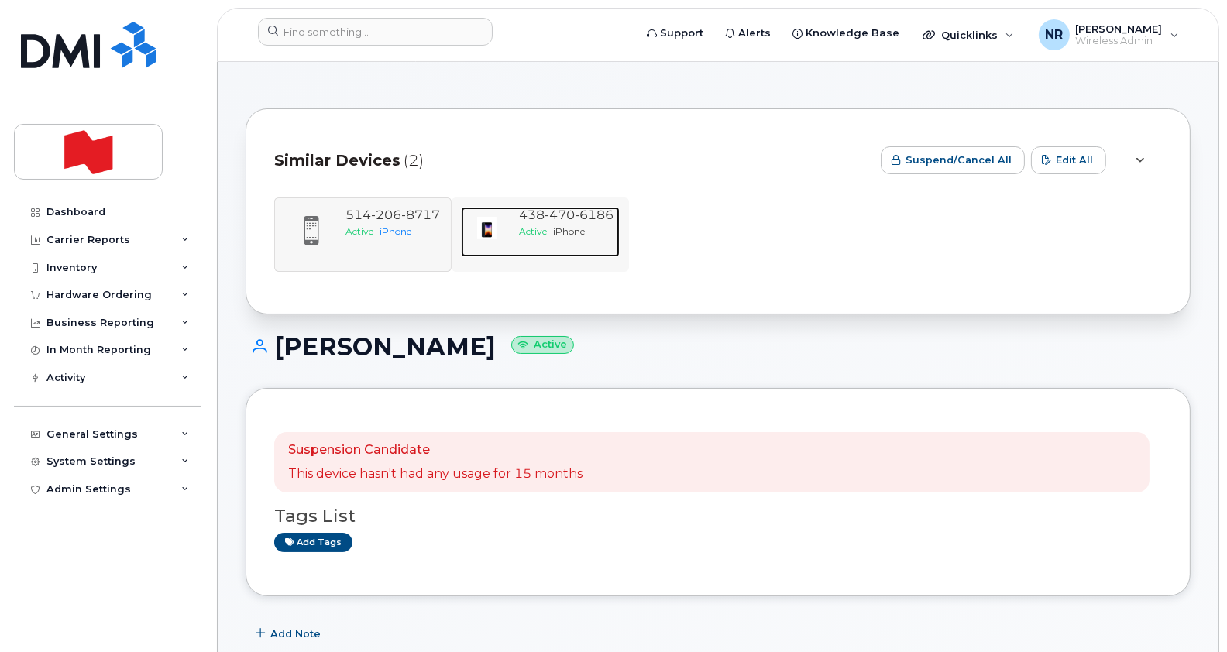
click at [581, 221] on span "6186" at bounding box center [594, 215] width 39 height 15
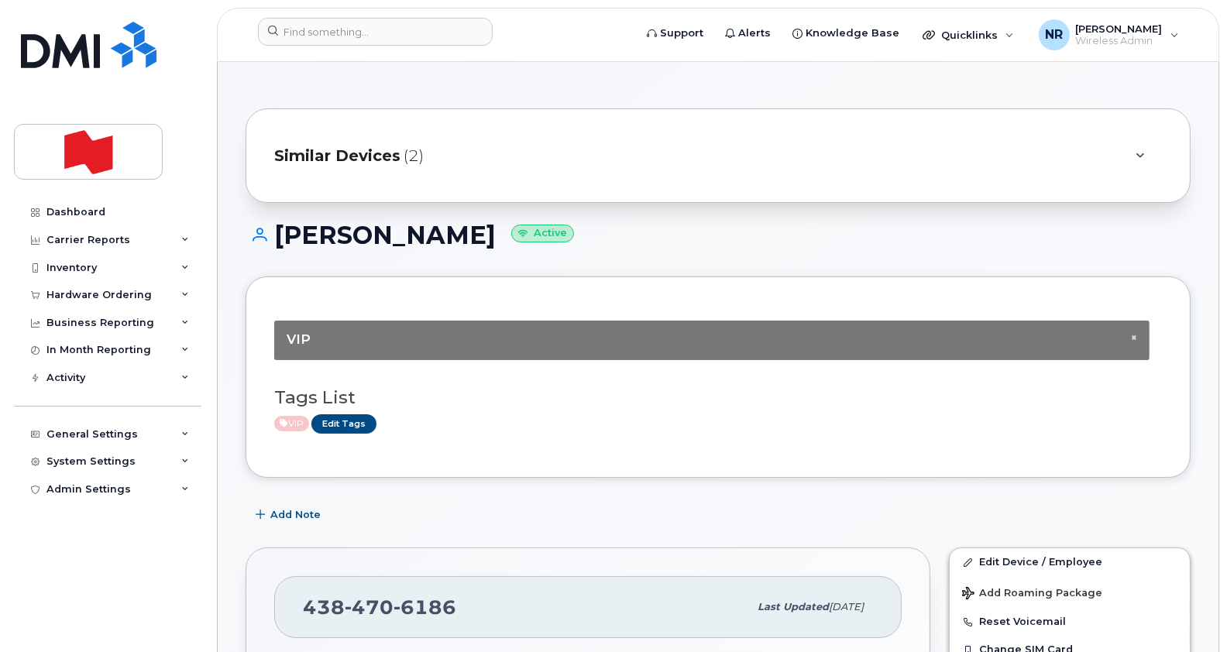
click at [354, 155] on span "Similar Devices" at bounding box center [337, 156] width 126 height 22
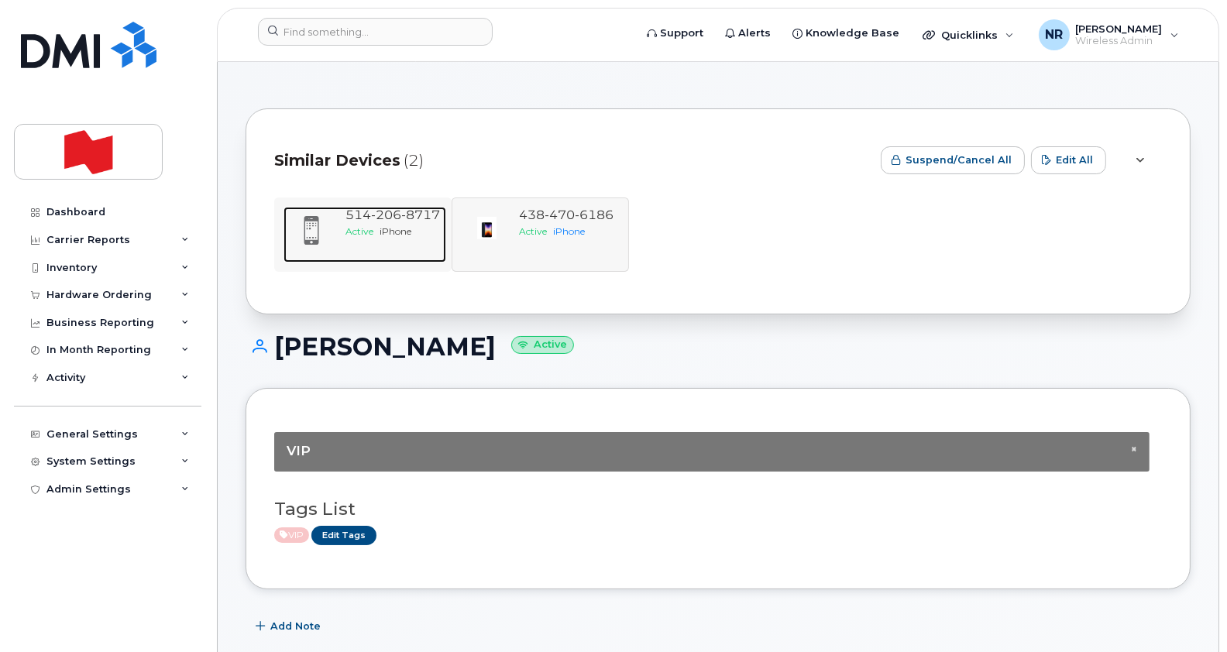
click at [359, 217] on span "514 206 8717" at bounding box center [392, 215] width 95 height 15
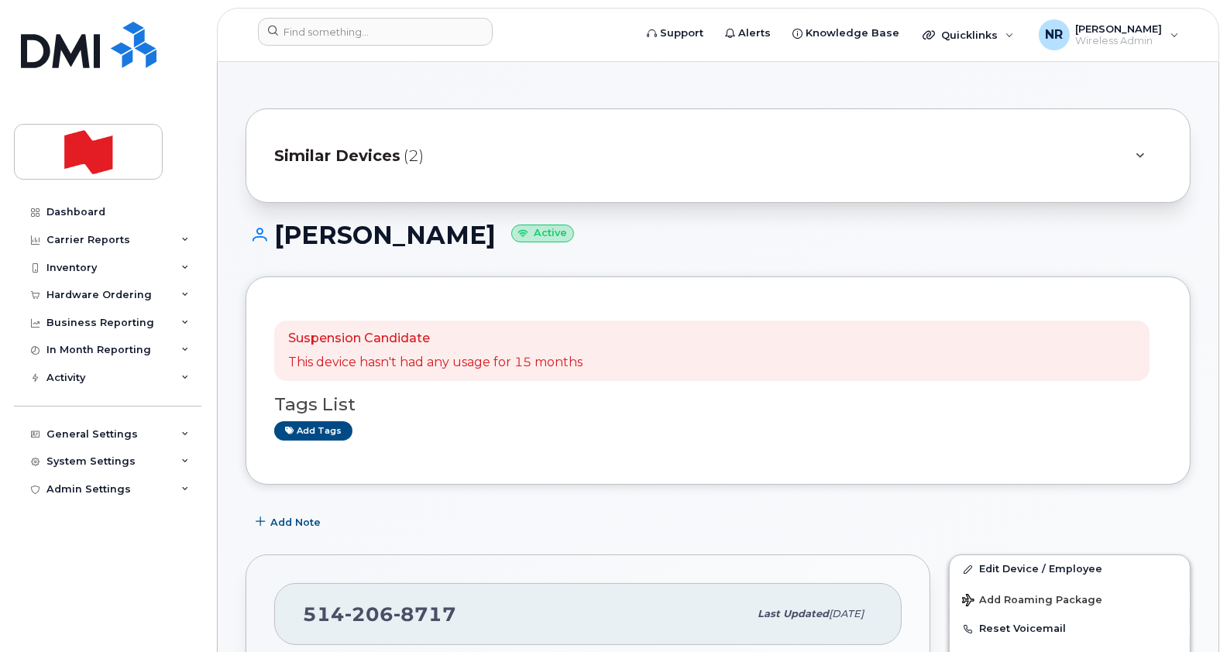
scroll to position [571, 0]
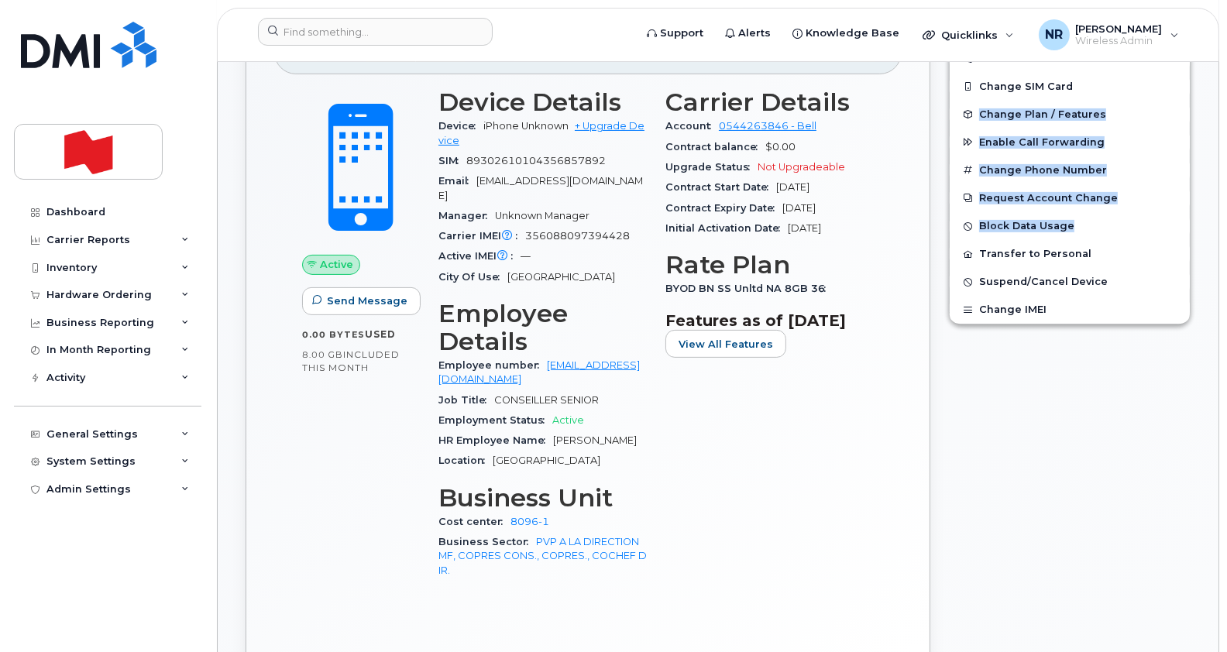
drag, startPoint x: 1224, startPoint y: 215, endPoint x: 1226, endPoint y: 89, distance: 125.5
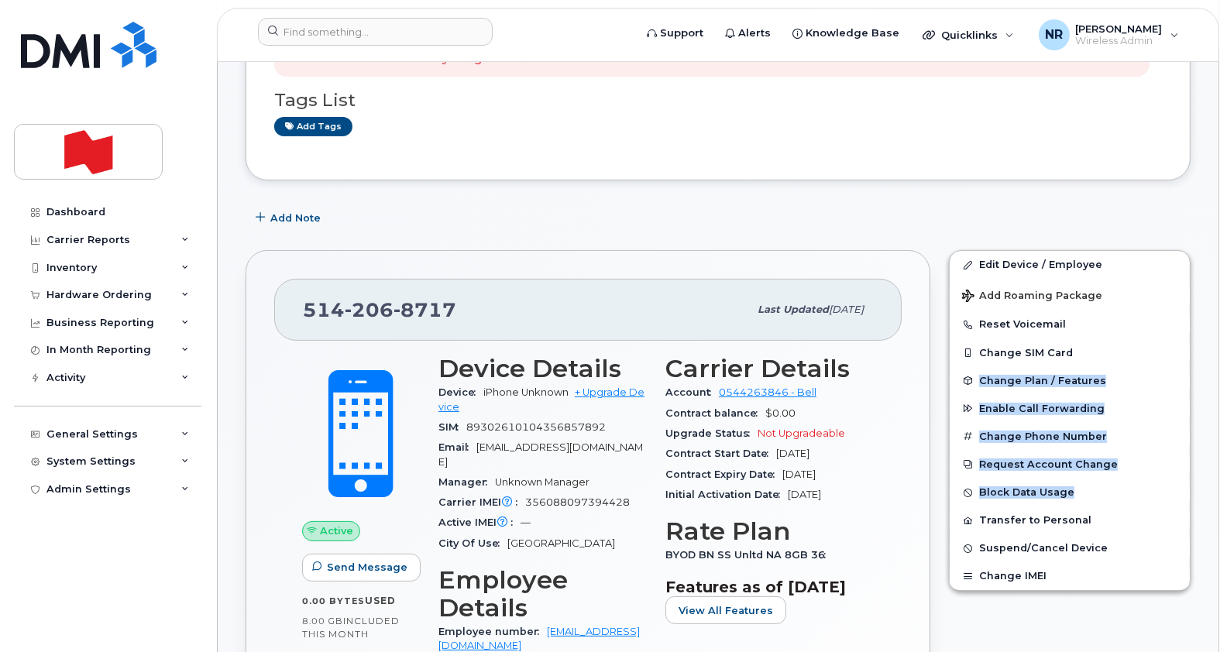
scroll to position [321, 0]
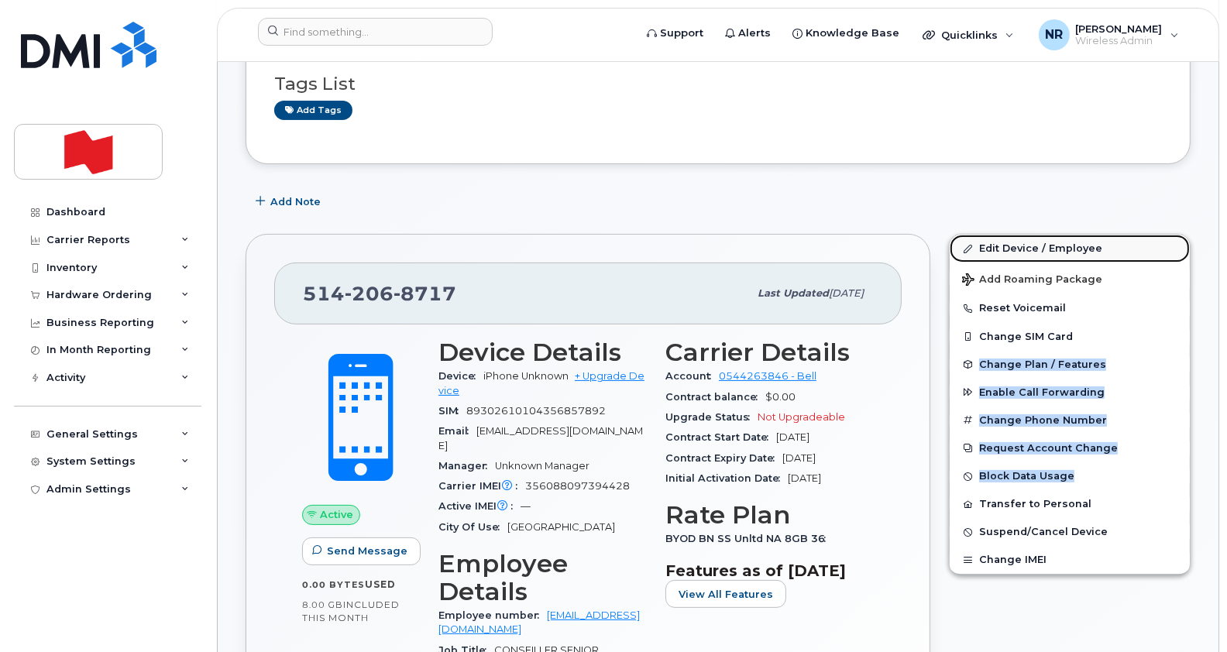
click at [1015, 244] on link "Edit Device / Employee" at bounding box center [1070, 249] width 240 height 28
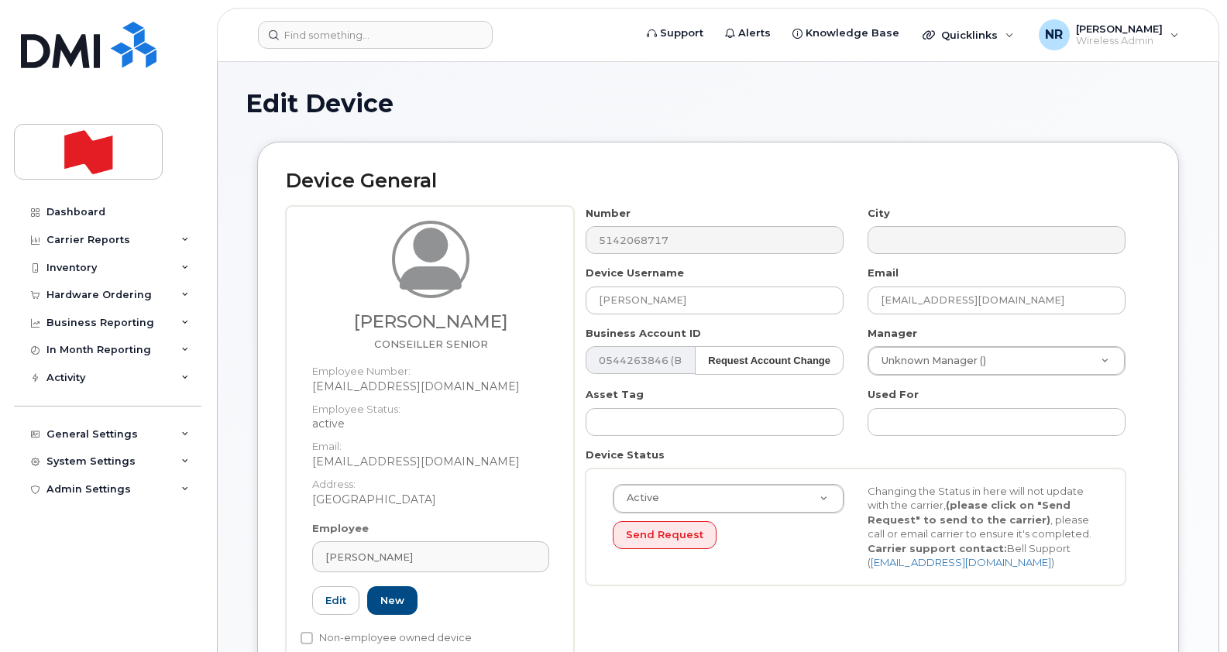
select select "25594327"
click at [519, 554] on div "DRAGUISHA DOMINIQUE" at bounding box center [430, 557] width 211 height 15
click at [522, 594] on icon at bounding box center [521, 595] width 10 height 10
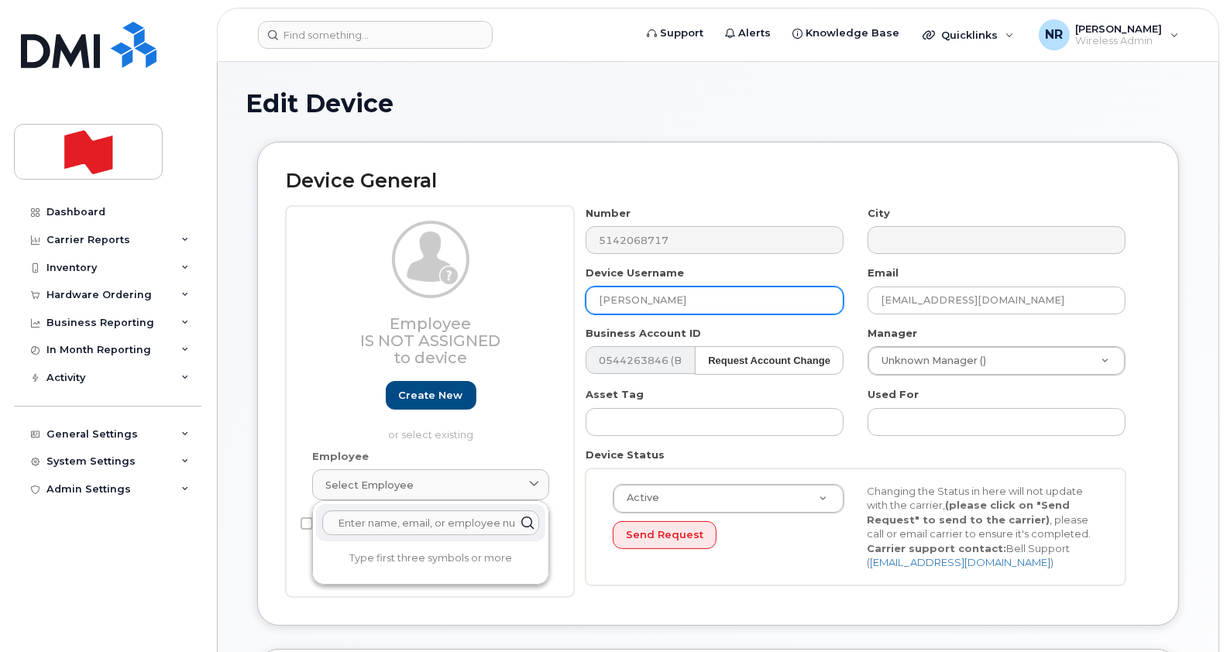
drag, startPoint x: 752, startPoint y: 298, endPoint x: 492, endPoint y: 321, distance: 261.2
click at [492, 321] on div "Employee Is not assigned to device Create new or select existing Employee Selec…" at bounding box center [718, 401] width 864 height 391
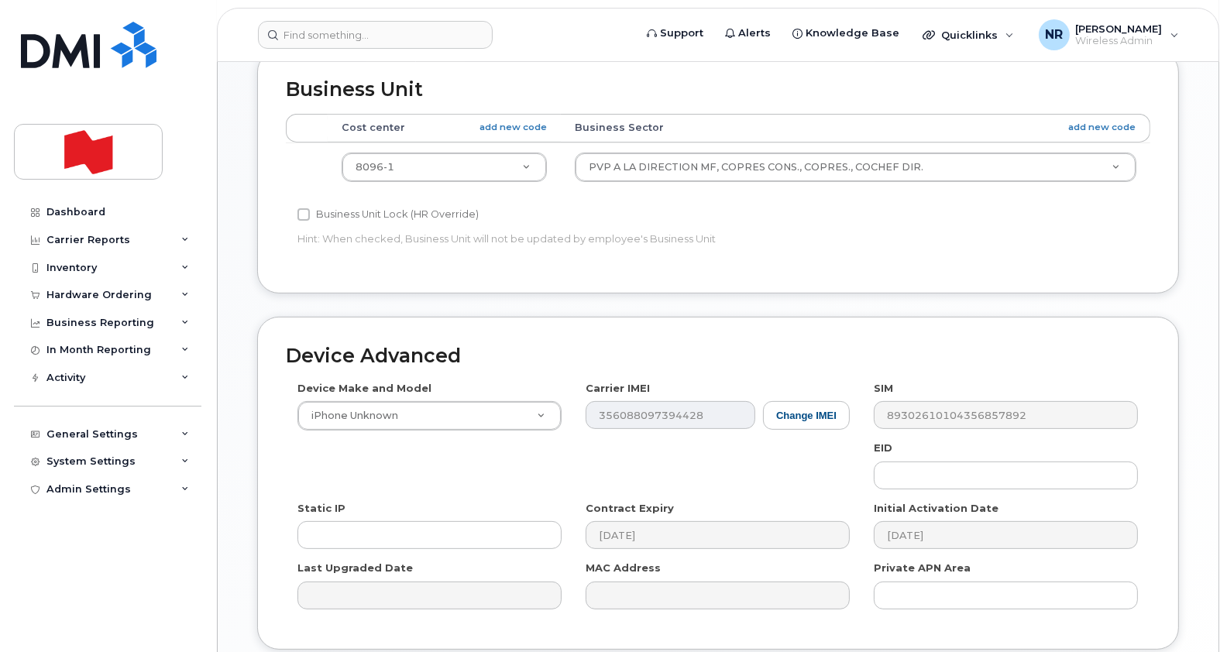
scroll to position [722, 0]
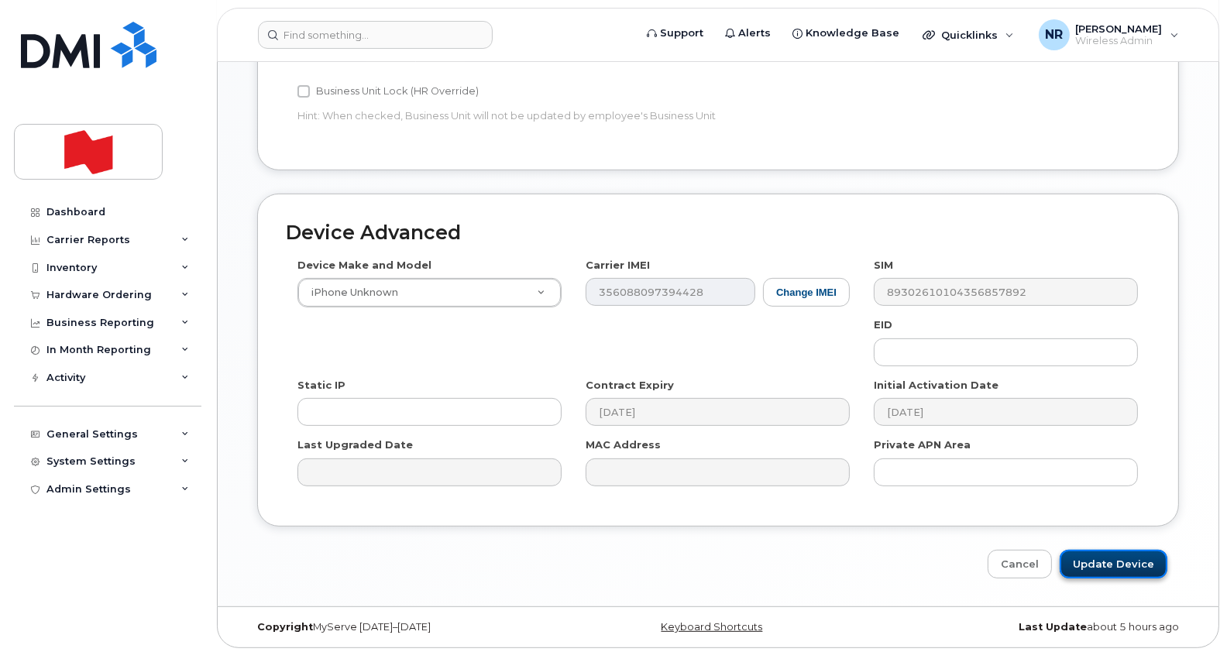
click at [1103, 562] on input "Update Device" at bounding box center [1114, 564] width 108 height 29
type input "Saving..."
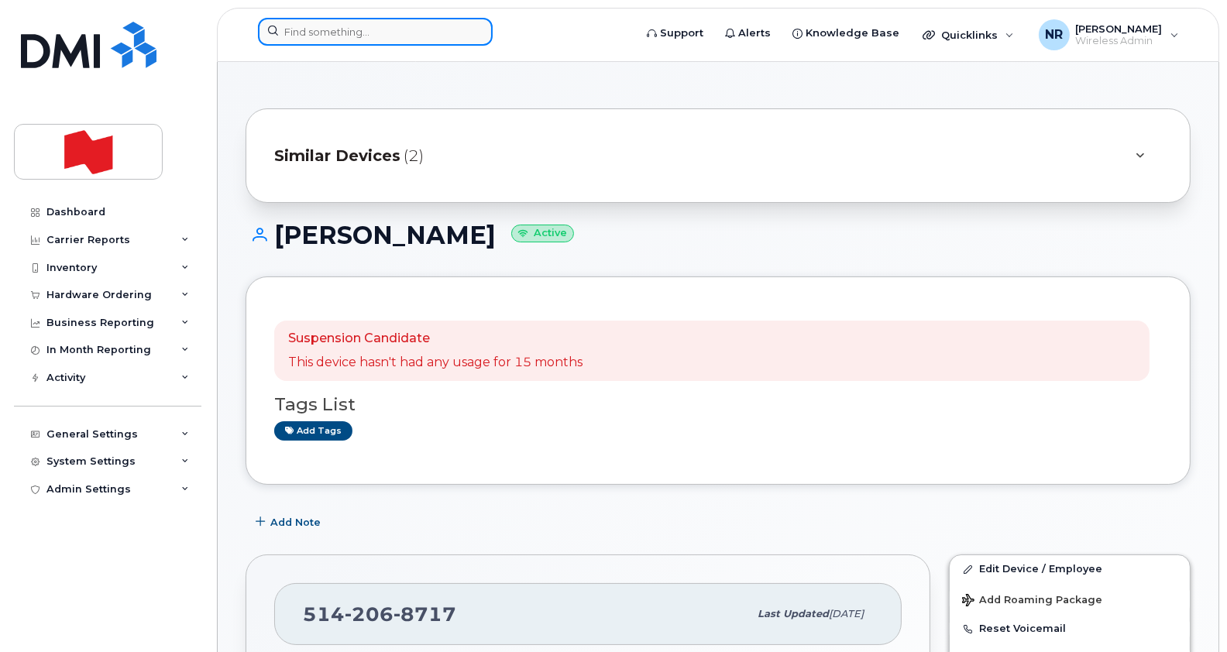
click at [354, 22] on input at bounding box center [375, 32] width 235 height 28
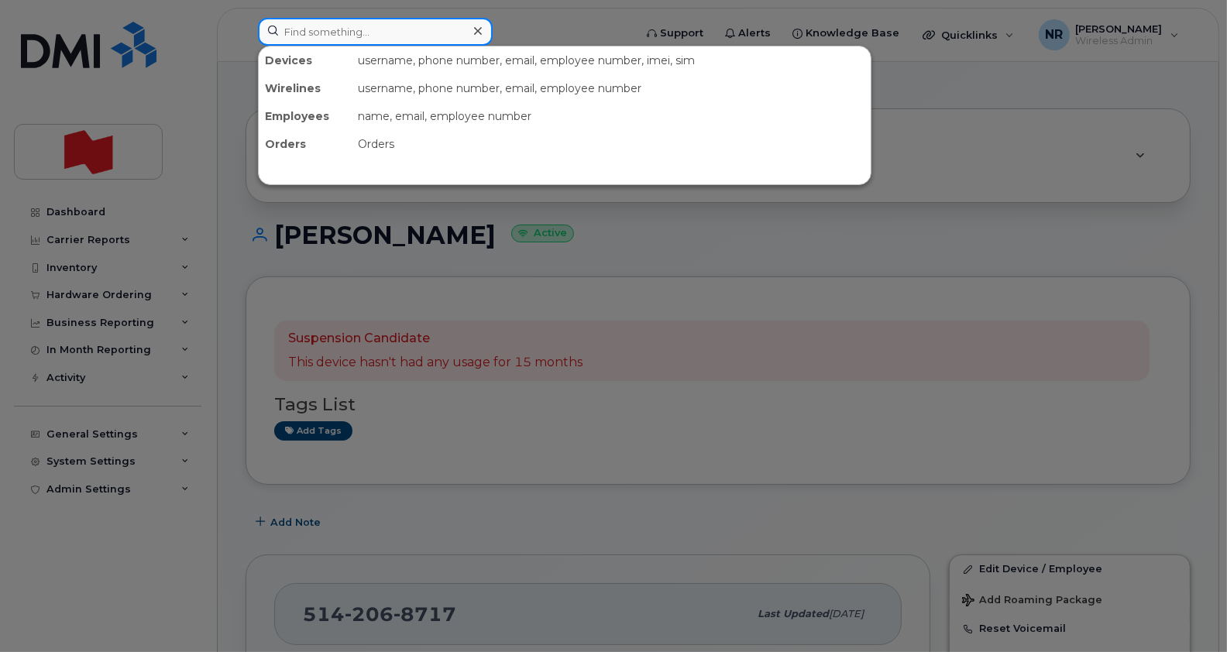
paste input "[PHONE_NUMBER]"
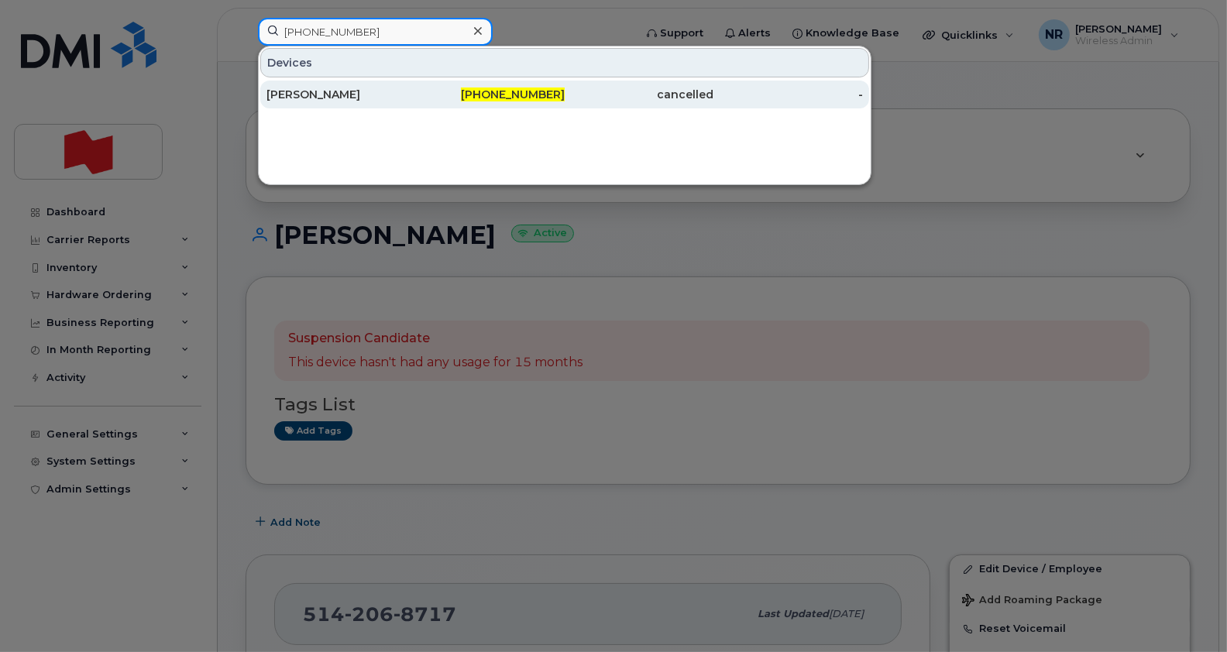
type input "[PHONE_NUMBER]"
click at [416, 107] on div "[PERSON_NAME]" at bounding box center [491, 95] width 150 height 28
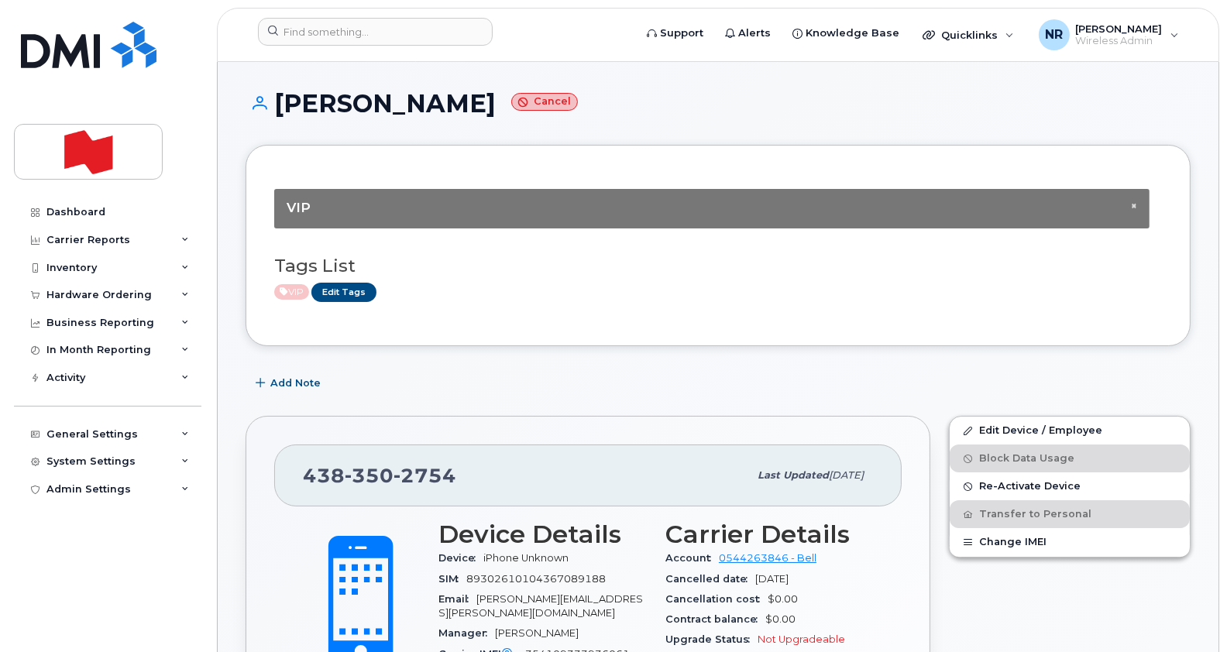
drag, startPoint x: 495, startPoint y: 102, endPoint x: 275, endPoint y: 105, distance: 220.0
click at [275, 105] on h1 "[PERSON_NAME] Cancel" at bounding box center [718, 103] width 945 height 27
copy h1 "[PERSON_NAME]"
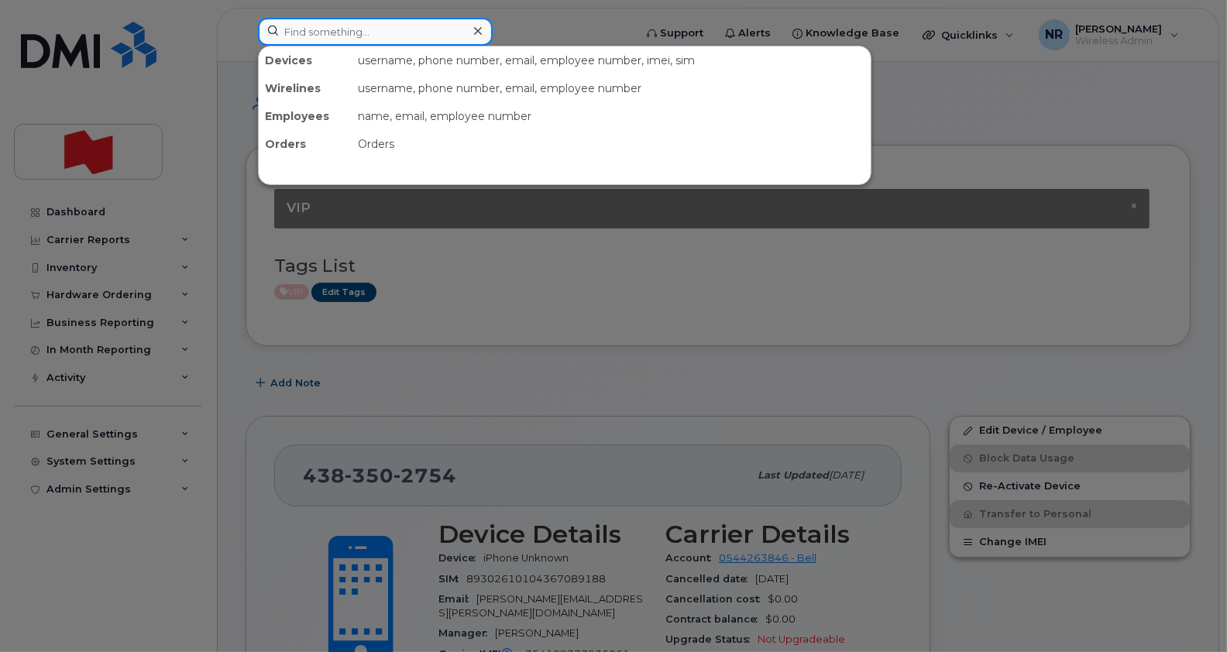
click at [368, 27] on input at bounding box center [375, 32] width 235 height 28
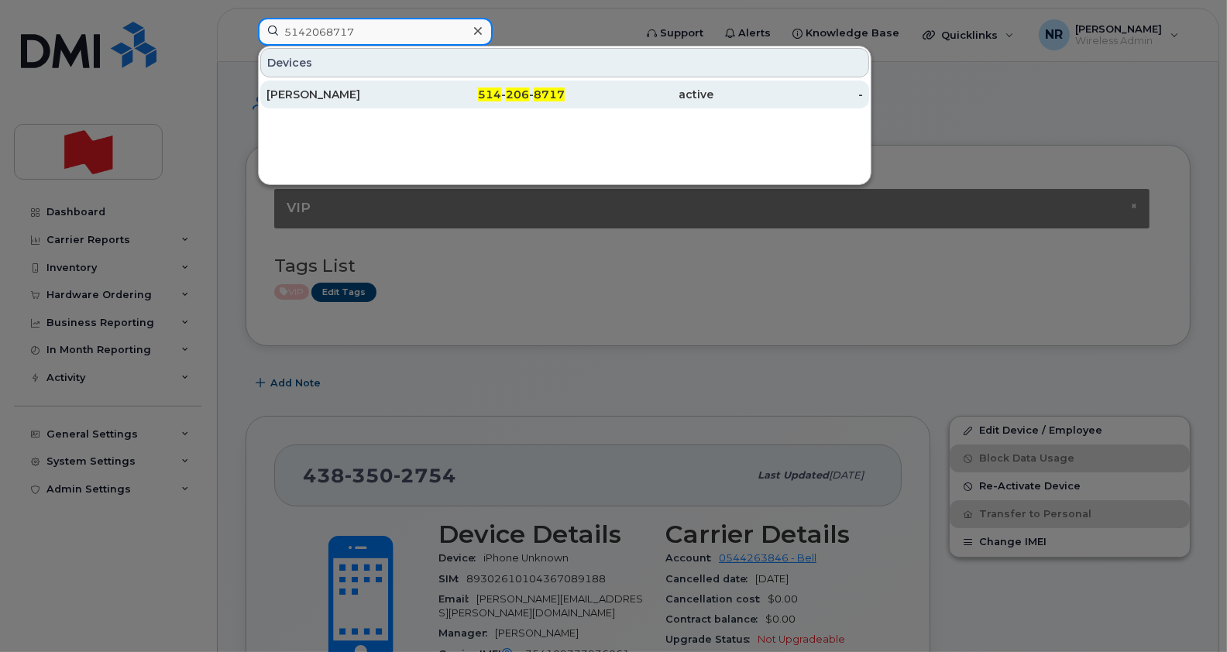
type input "5142068717"
click at [416, 85] on div "[PERSON_NAME]" at bounding box center [491, 95] width 150 height 28
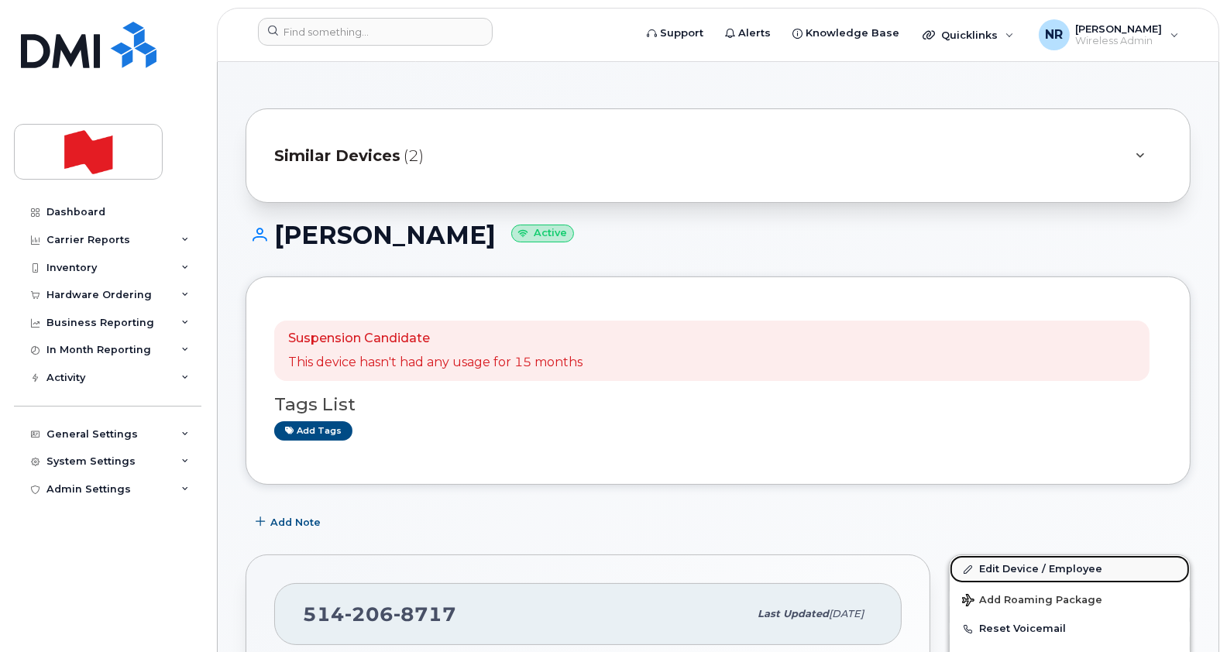
click at [1016, 565] on link "Edit Device / Employee" at bounding box center [1070, 569] width 240 height 28
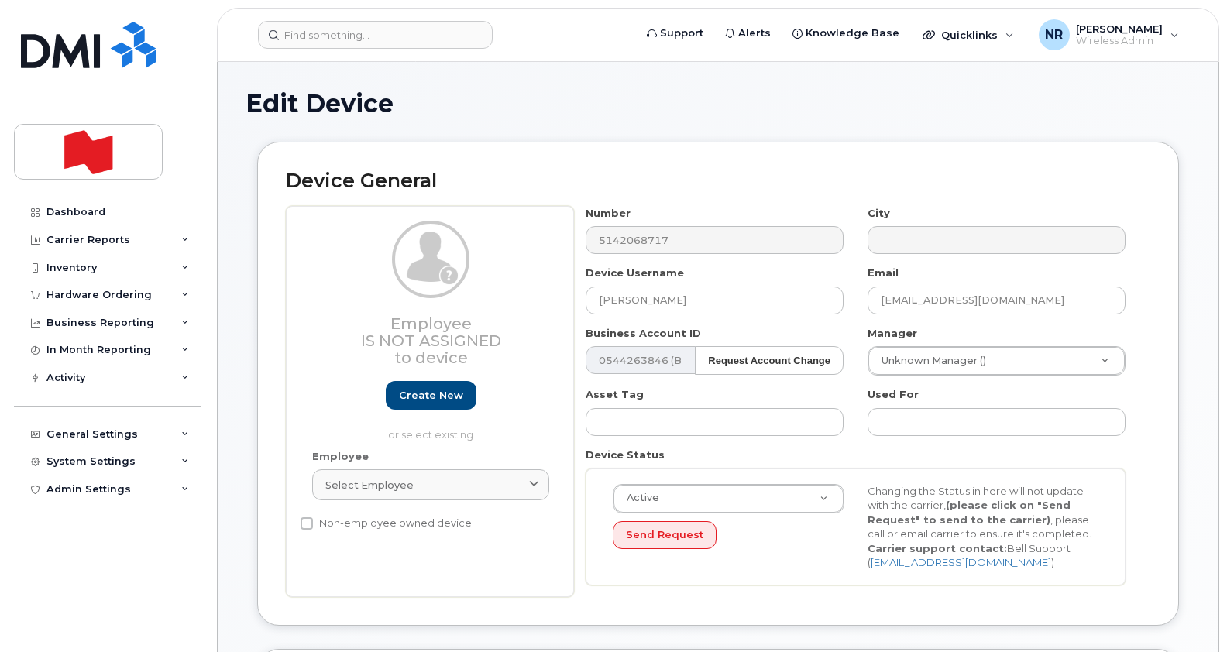
select select "25594327"
drag, startPoint x: 0, startPoint y: 0, endPoint x: 1227, endPoint y: 182, distance: 1240.4
click at [424, 484] on div "Select employee" at bounding box center [430, 485] width 211 height 15
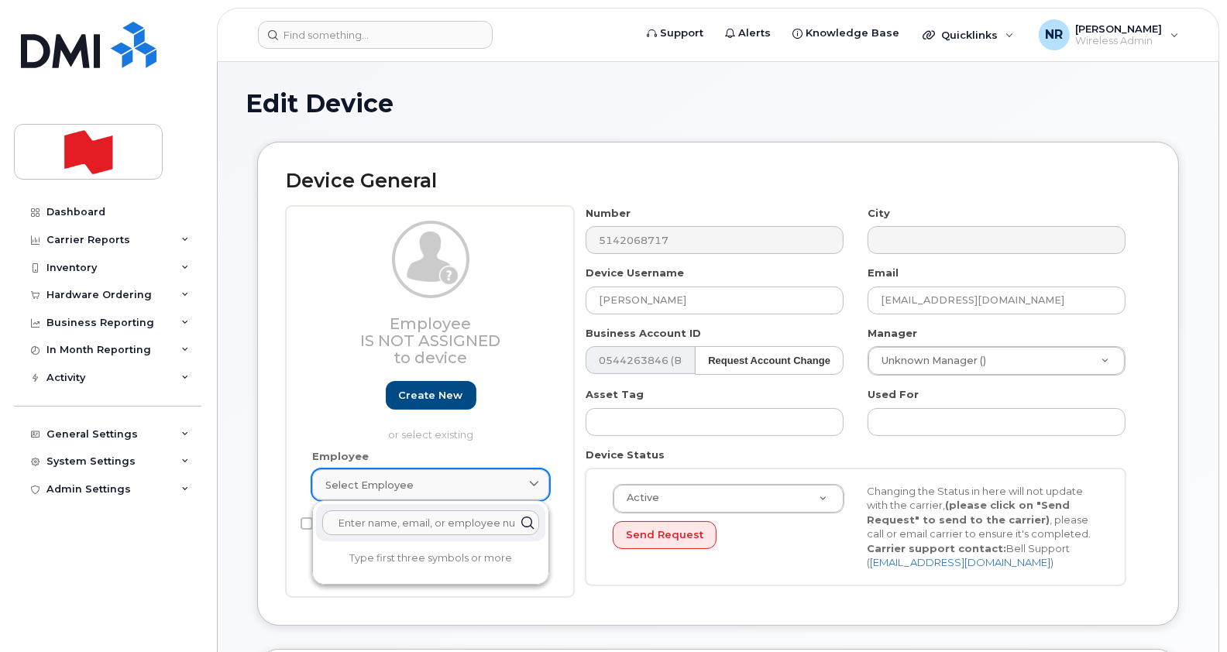
paste input "[PERSON_NAME]"
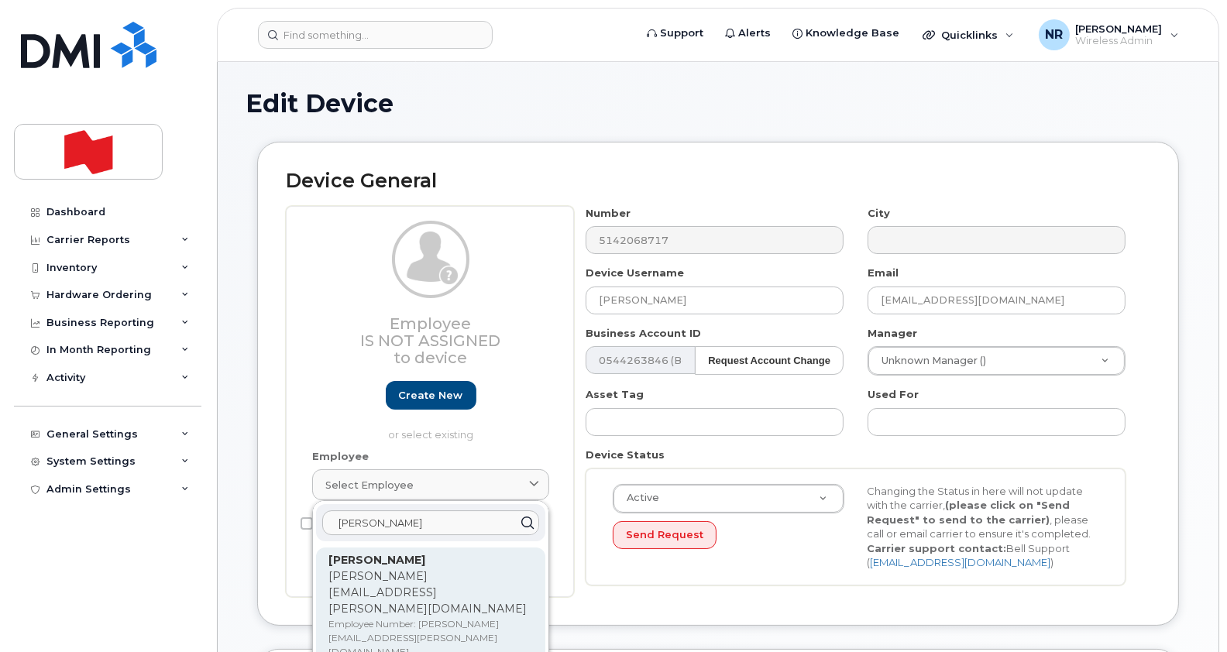
type input "[PERSON_NAME]"
click at [380, 576] on p "[PERSON_NAME][EMAIL_ADDRESS][PERSON_NAME][DOMAIN_NAME]" at bounding box center [430, 593] width 205 height 49
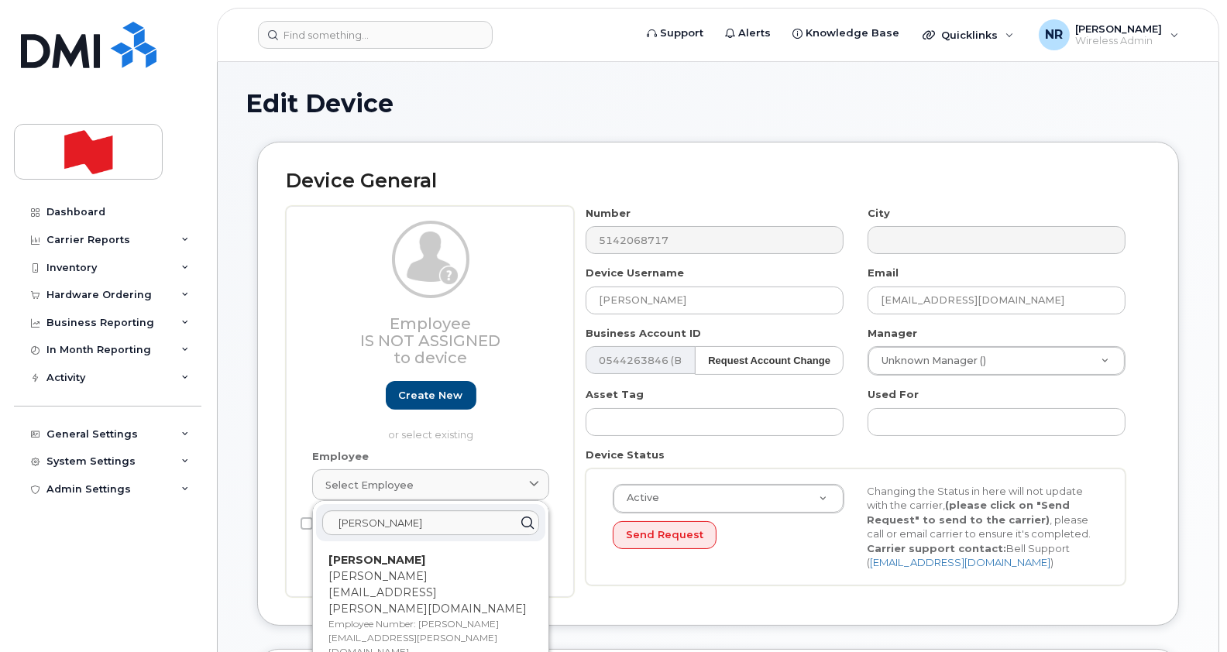
type input "[PERSON_NAME][EMAIL_ADDRESS][PERSON_NAME][DOMAIN_NAME]"
type input "[PERSON_NAME]"
type input "[PERSON_NAME][EMAIL_ADDRESS][PERSON_NAME][DOMAIN_NAME]"
type input "22916248"
select select "22917073"
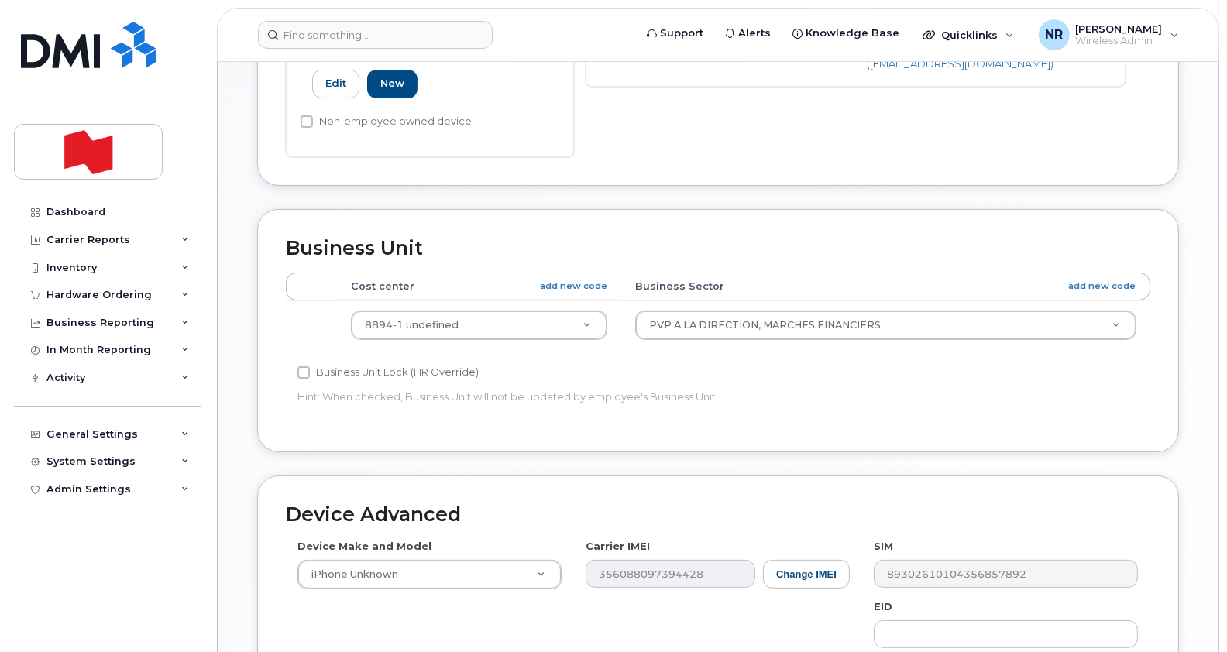
scroll to position [511, 0]
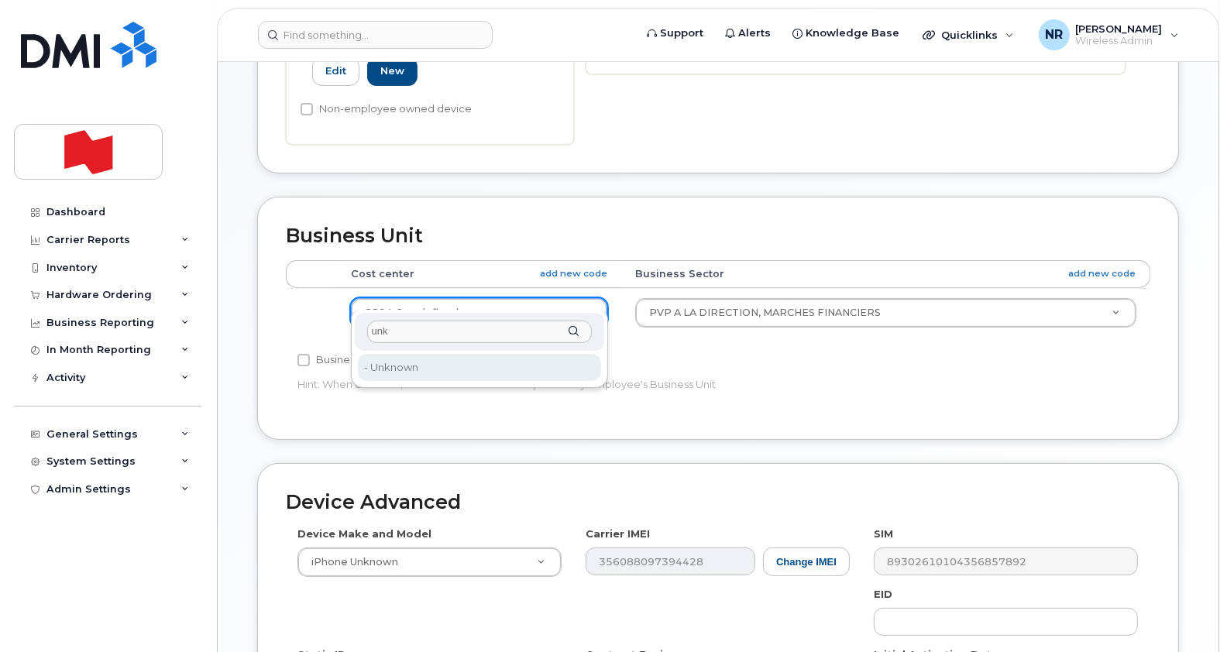
type input "unk"
type input "22916205"
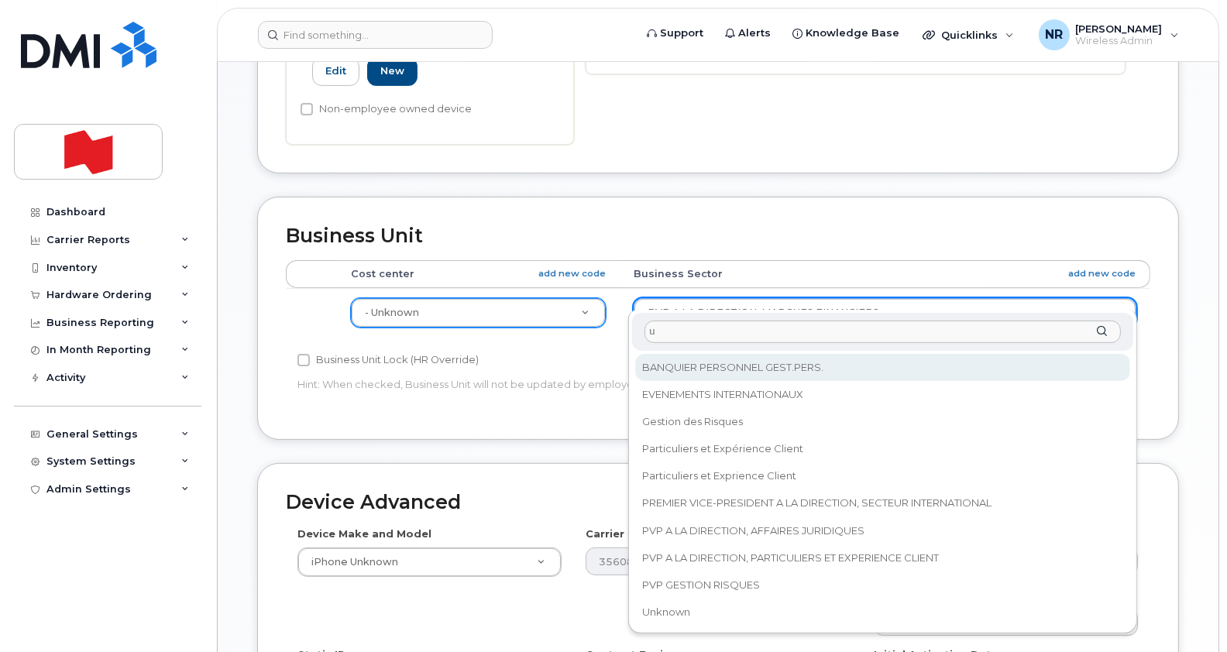
scroll to position [0, 0]
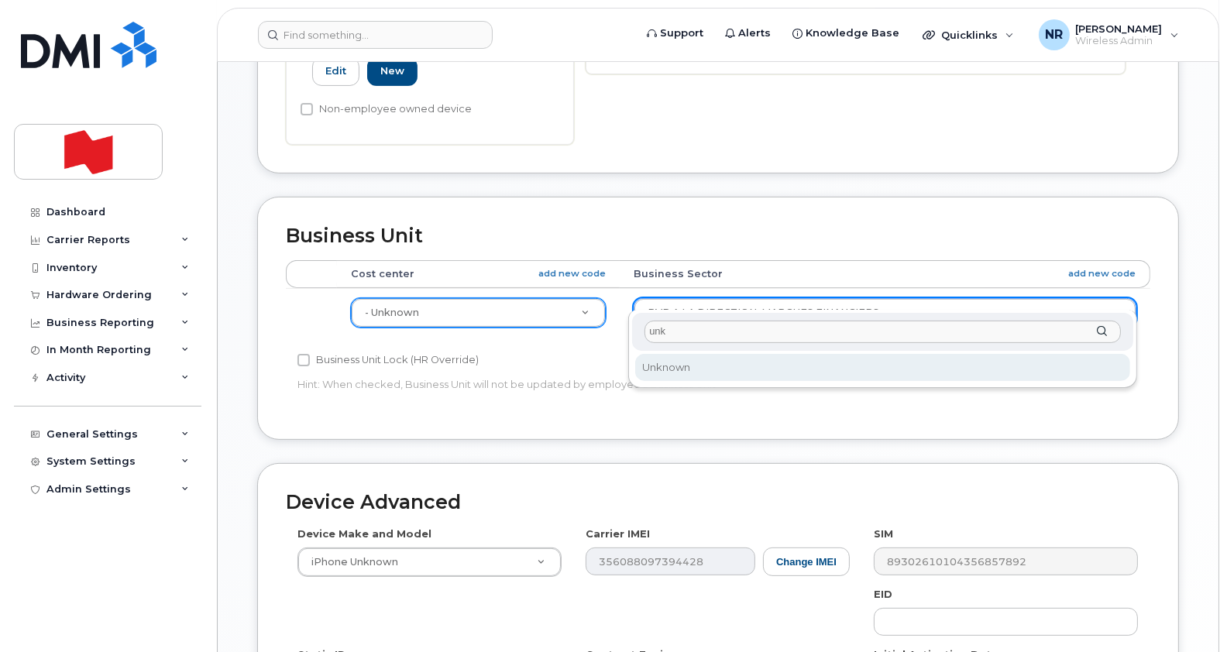
type input "unk"
select select "22916206"
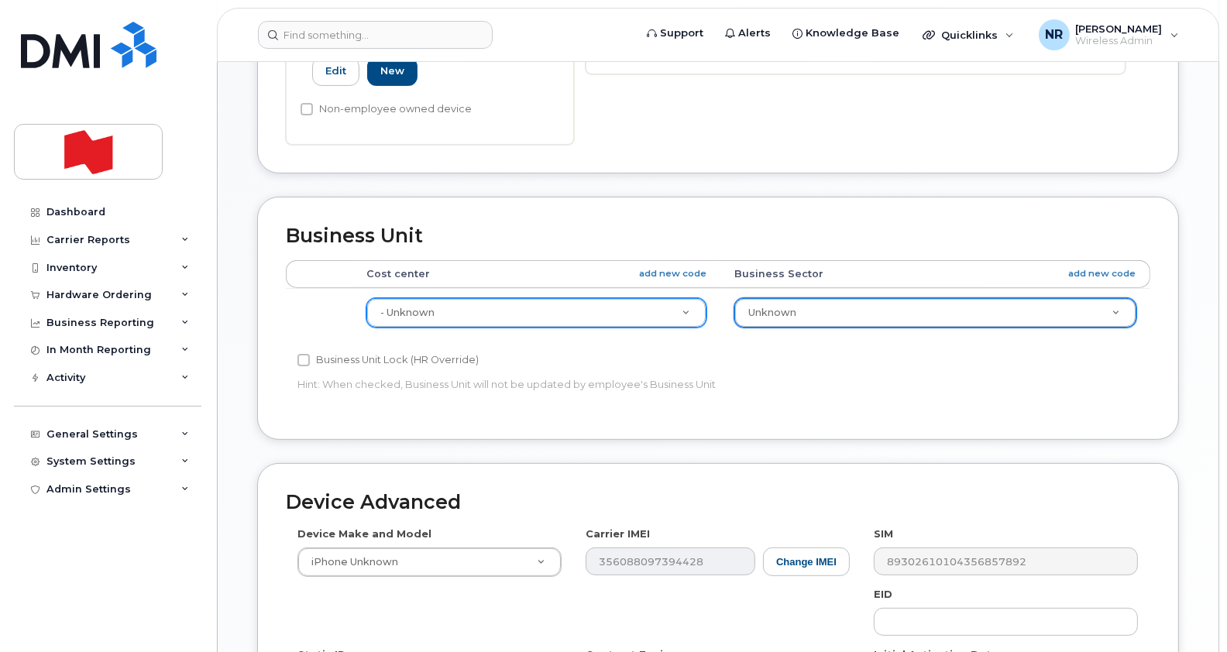
scroll to position [765, 0]
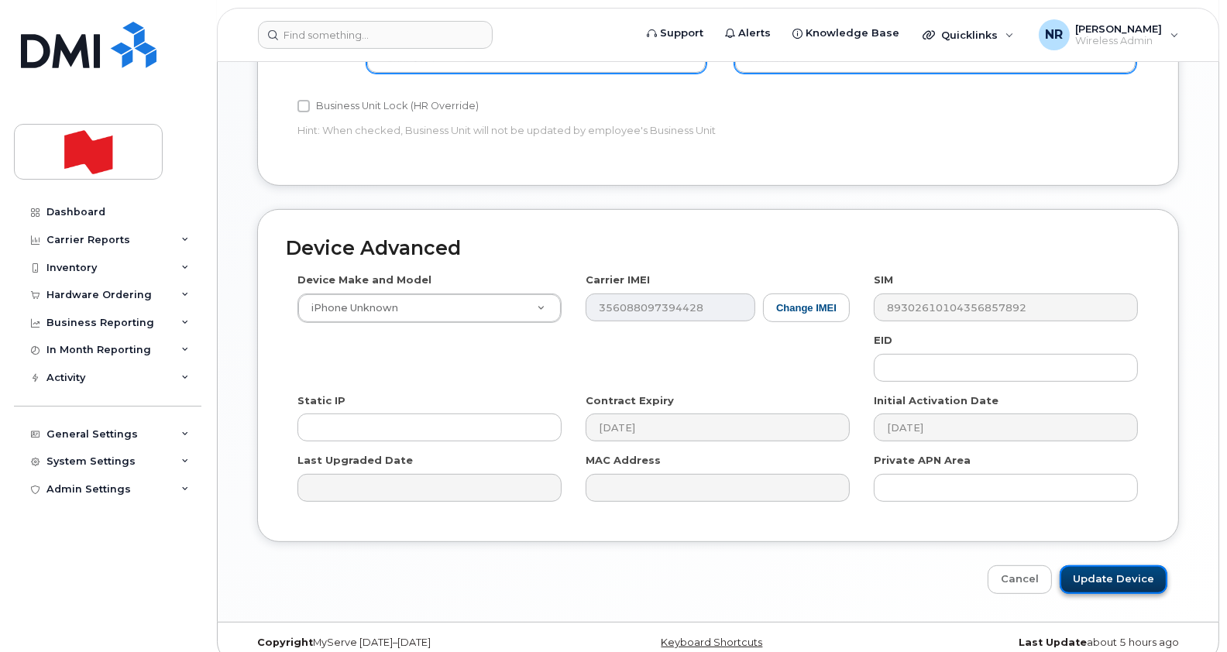
click at [1099, 565] on input "Update Device" at bounding box center [1114, 579] width 108 height 29
type input "Saving..."
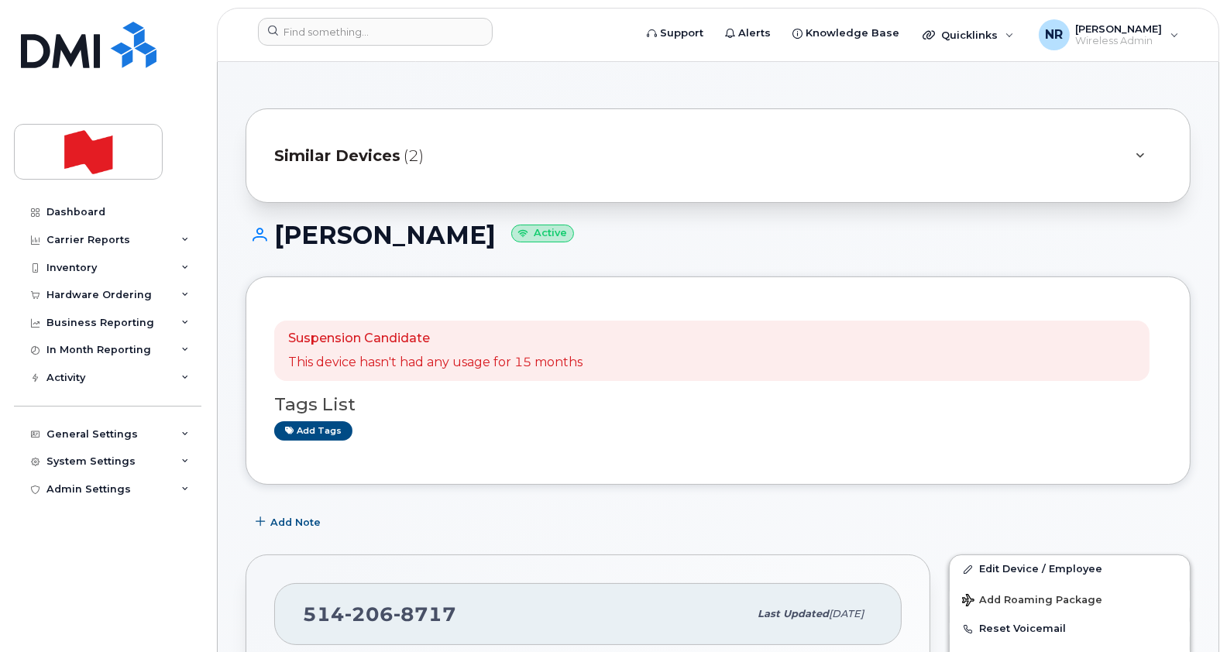
click at [309, 154] on span "Similar Devices" at bounding box center [337, 156] width 126 height 22
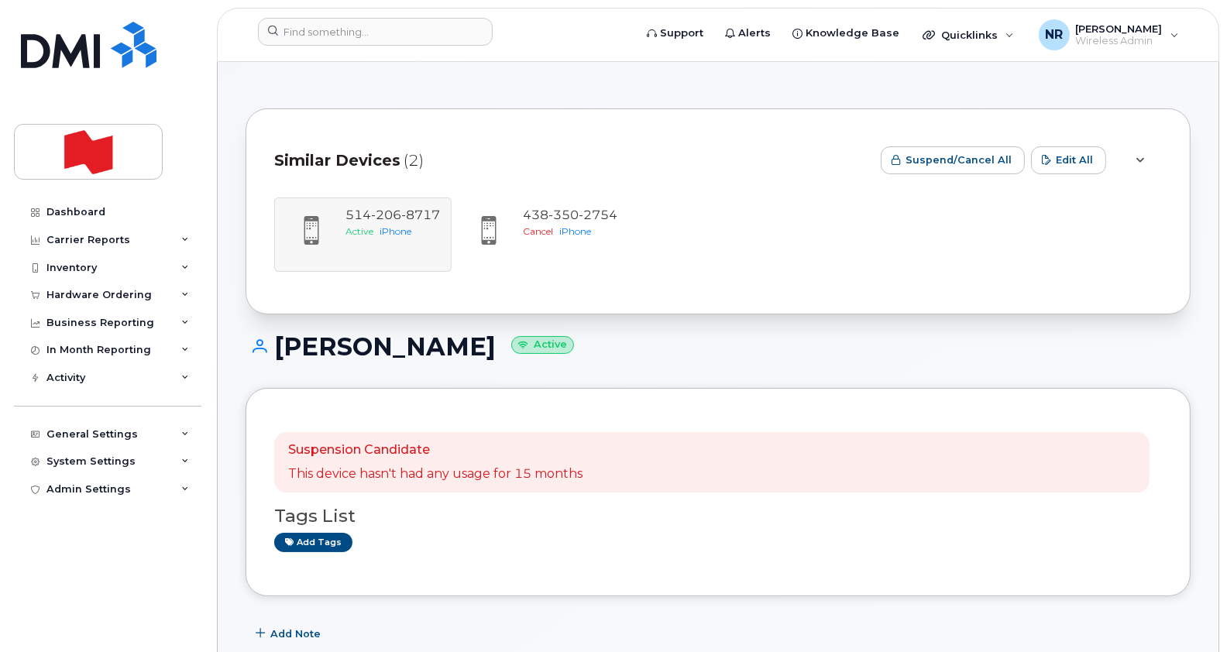
click at [398, 236] on div "[PHONE_NUMBER] Active iPhone [PHONE_NUMBER] Cancel iPhone" at bounding box center [718, 235] width 888 height 74
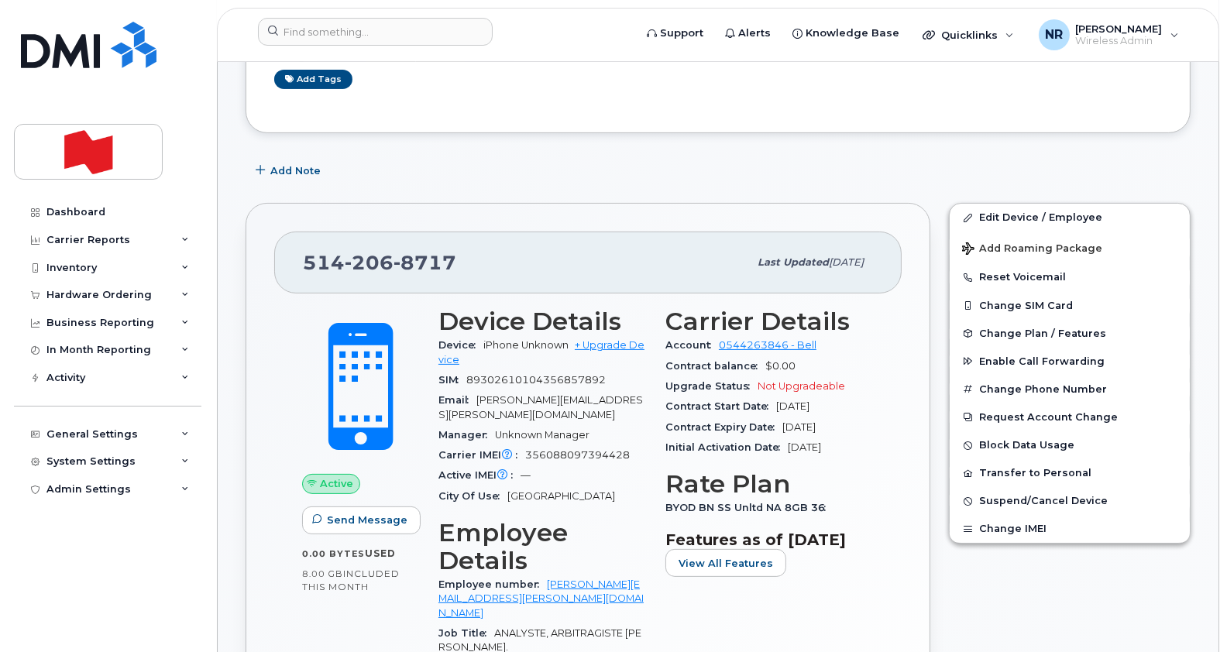
scroll to position [471, 0]
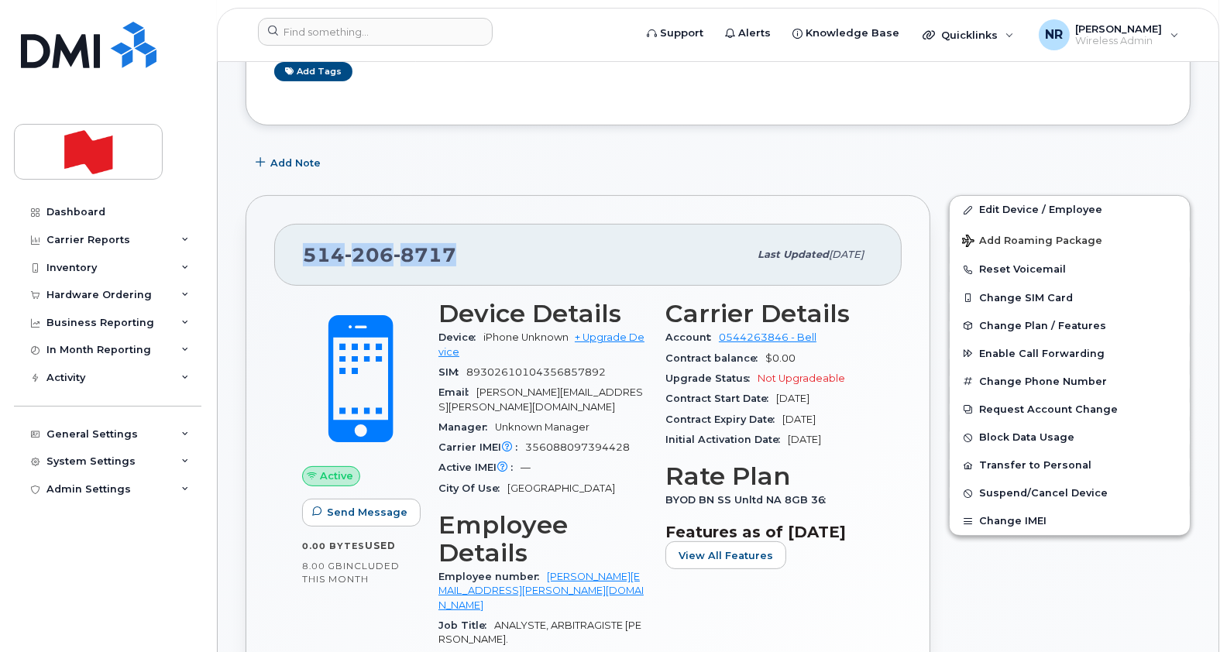
drag, startPoint x: 459, startPoint y: 252, endPoint x: 294, endPoint y: 248, distance: 164.3
click at [294, 248] on div "[PHONE_NUMBER] Last updated [DATE]" at bounding box center [587, 255] width 627 height 62
copy span "[PHONE_NUMBER]"
click at [350, 26] on input at bounding box center [375, 32] width 235 height 28
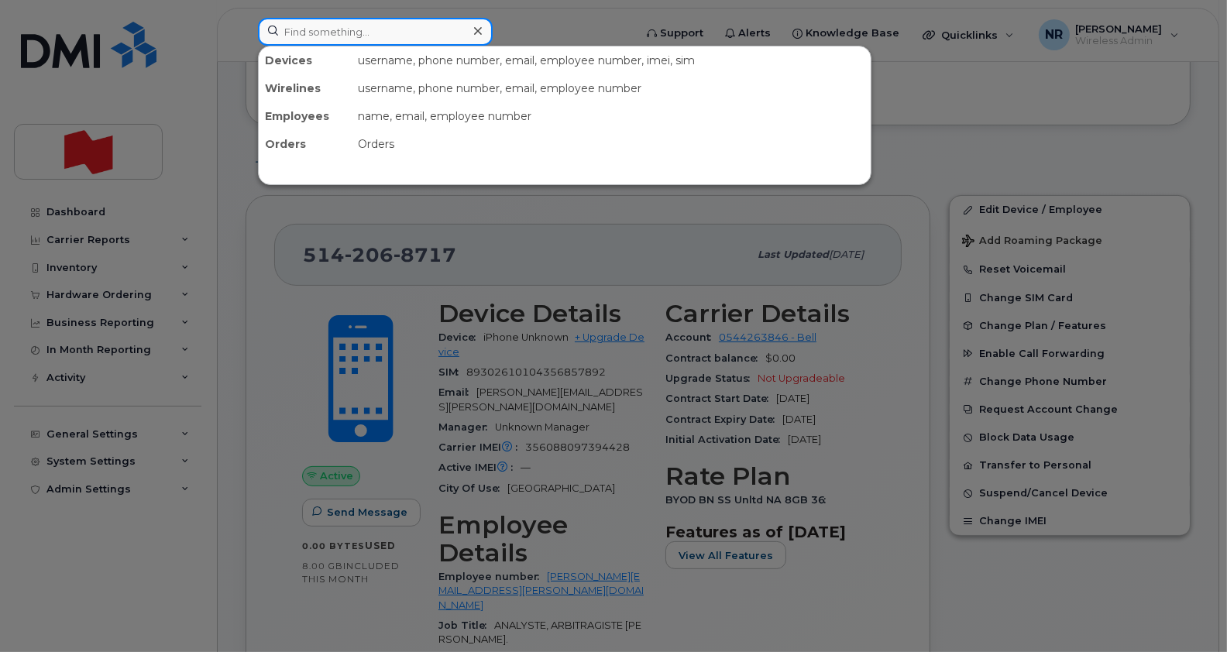
paste input "5142069820"
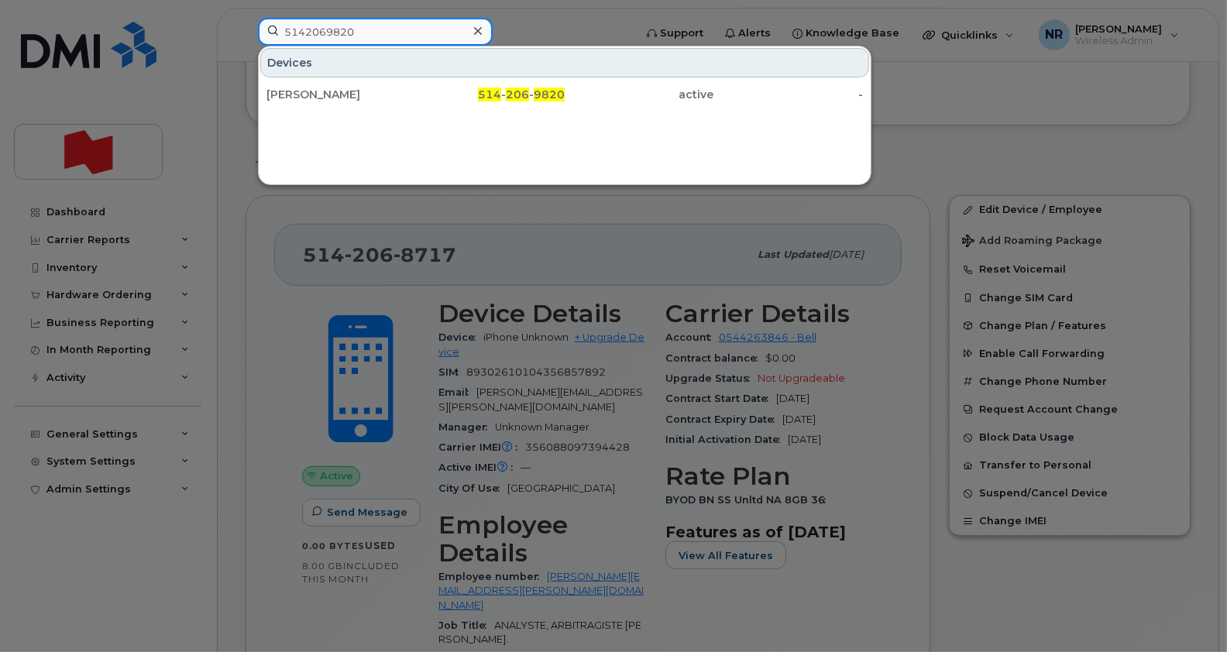
type input "5142069820"
click at [298, 111] on div "Devices Michel Renaud 514 - 206 - 9820 active -" at bounding box center [565, 115] width 614 height 139
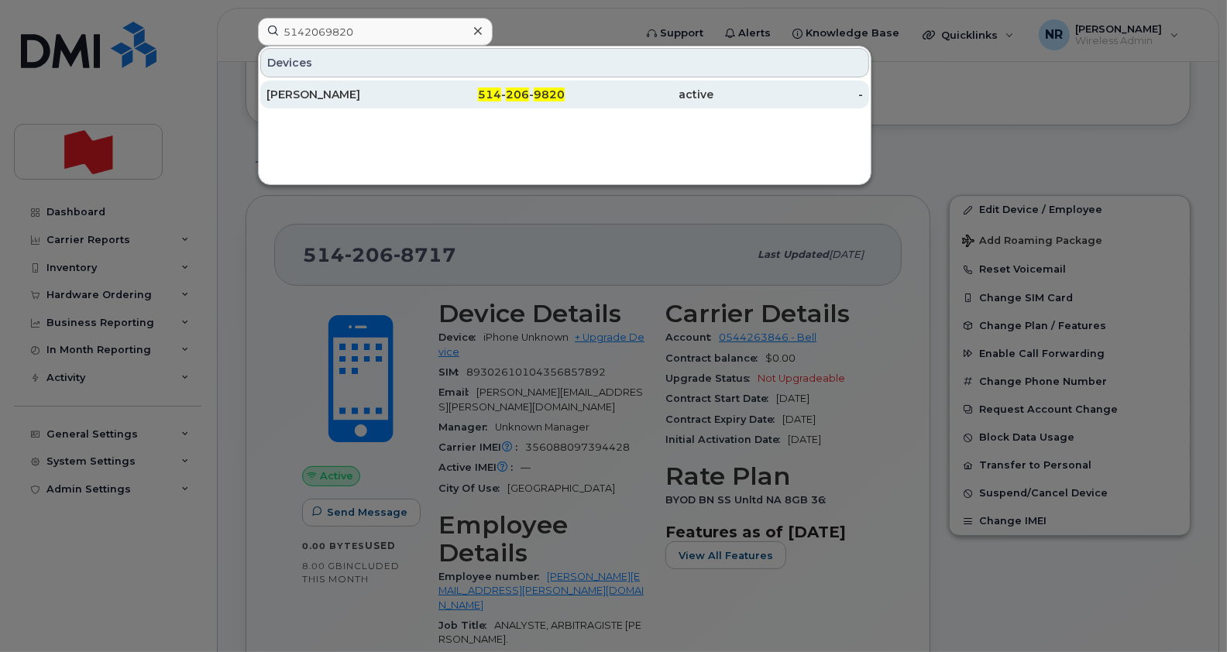
click at [324, 88] on div "[PERSON_NAME]" at bounding box center [341, 94] width 150 height 15
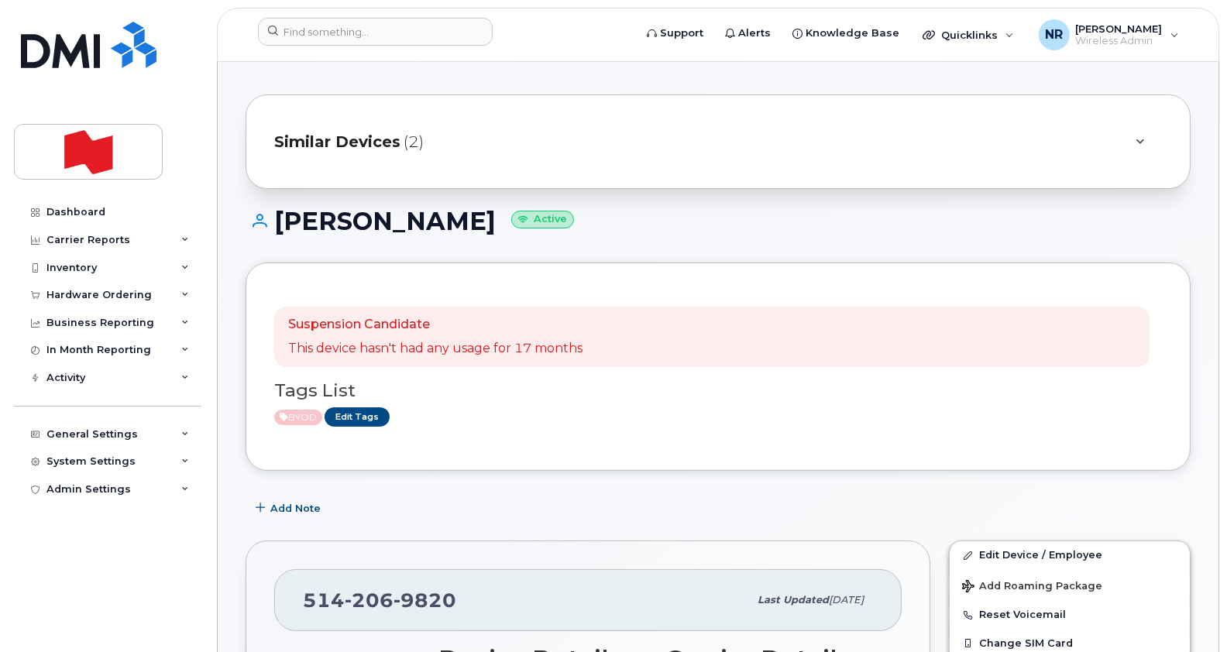
scroll to position [8, 0]
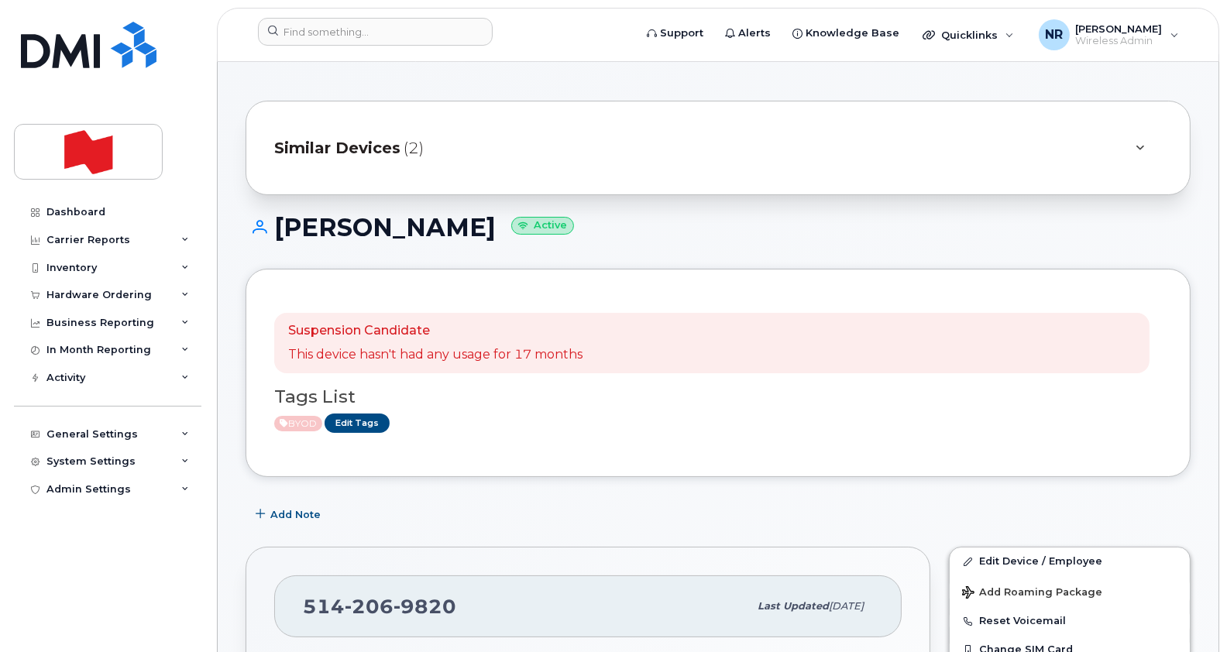
click at [366, 146] on span "Similar Devices" at bounding box center [337, 148] width 126 height 22
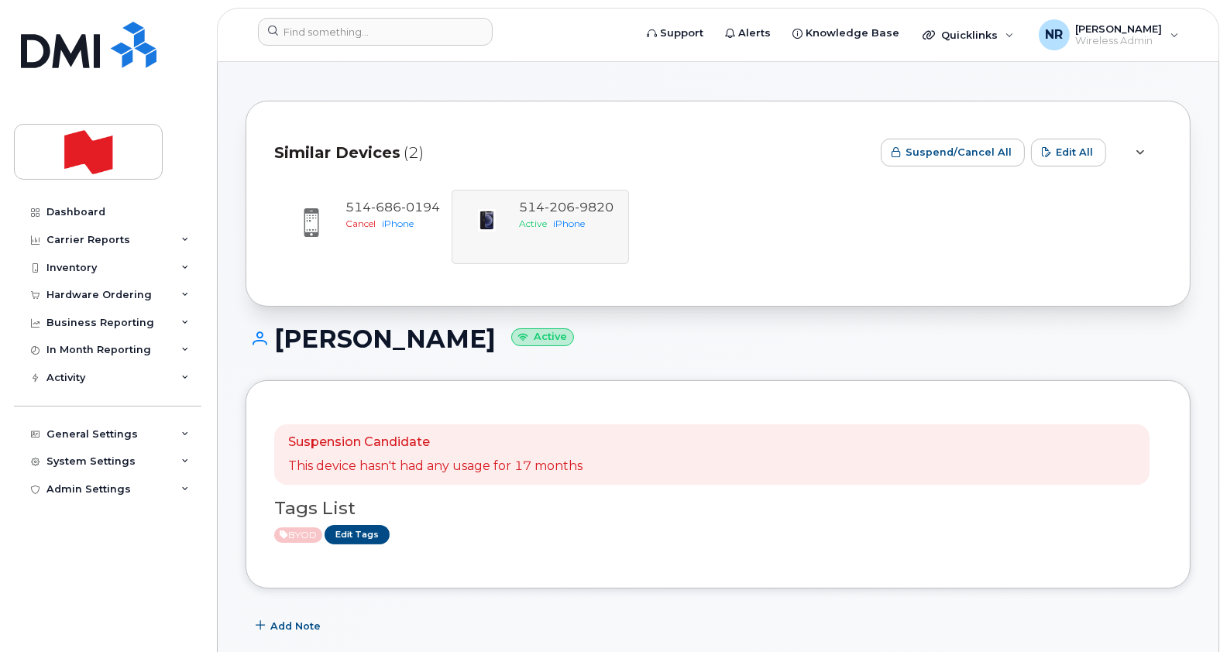
click at [366, 146] on span "Similar Devices" at bounding box center [337, 153] width 126 height 22
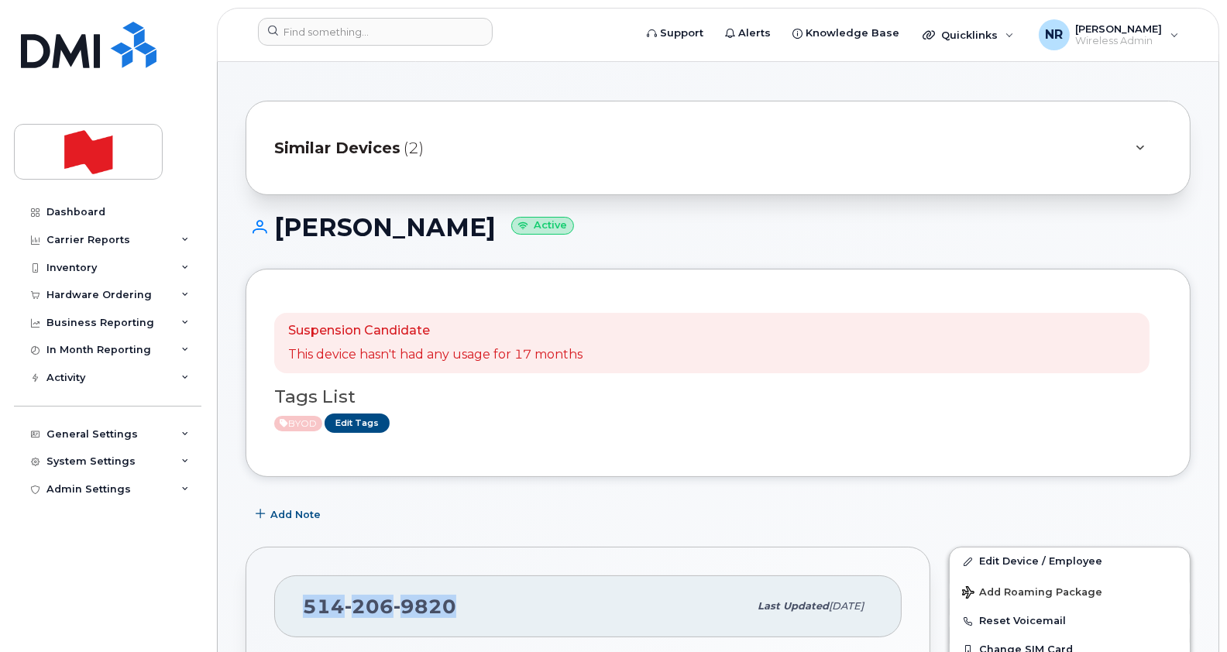
drag, startPoint x: 456, startPoint y: 603, endPoint x: 293, endPoint y: 593, distance: 163.8
click at [293, 593] on div "[PHONE_NUMBER] Last updated [DATE]" at bounding box center [587, 607] width 627 height 62
copy span "[PHONE_NUMBER]"
click at [293, 593] on div "[PHONE_NUMBER] Last updated [DATE]" at bounding box center [587, 607] width 627 height 62
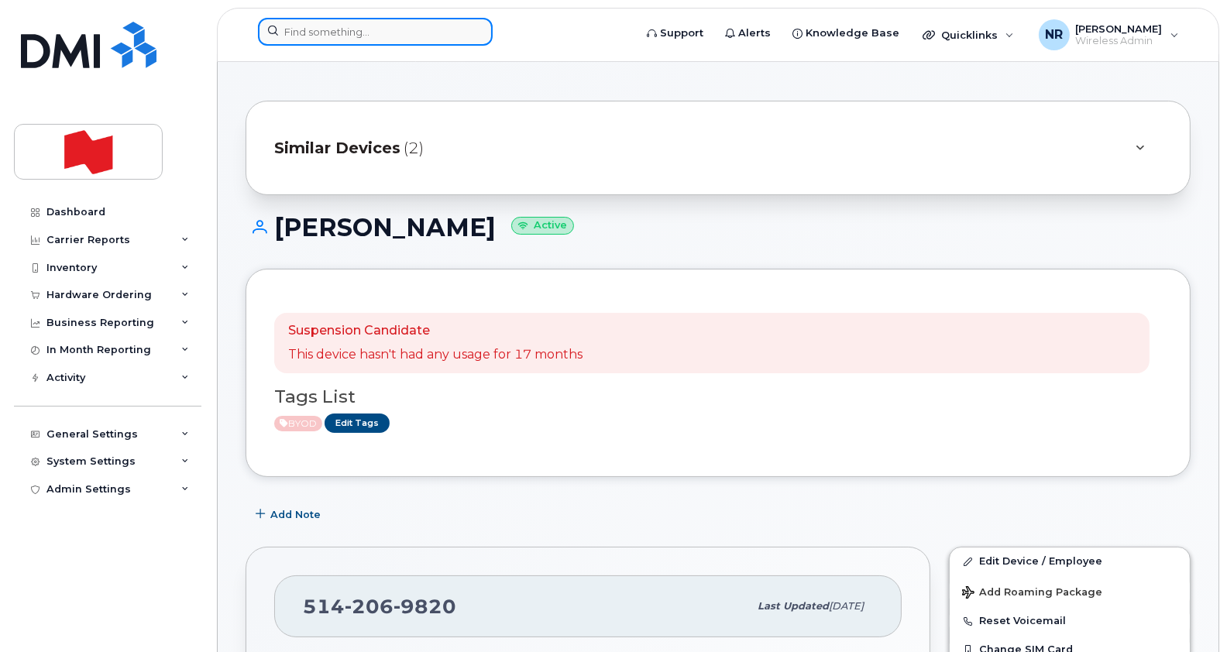
click at [356, 25] on input at bounding box center [375, 32] width 235 height 28
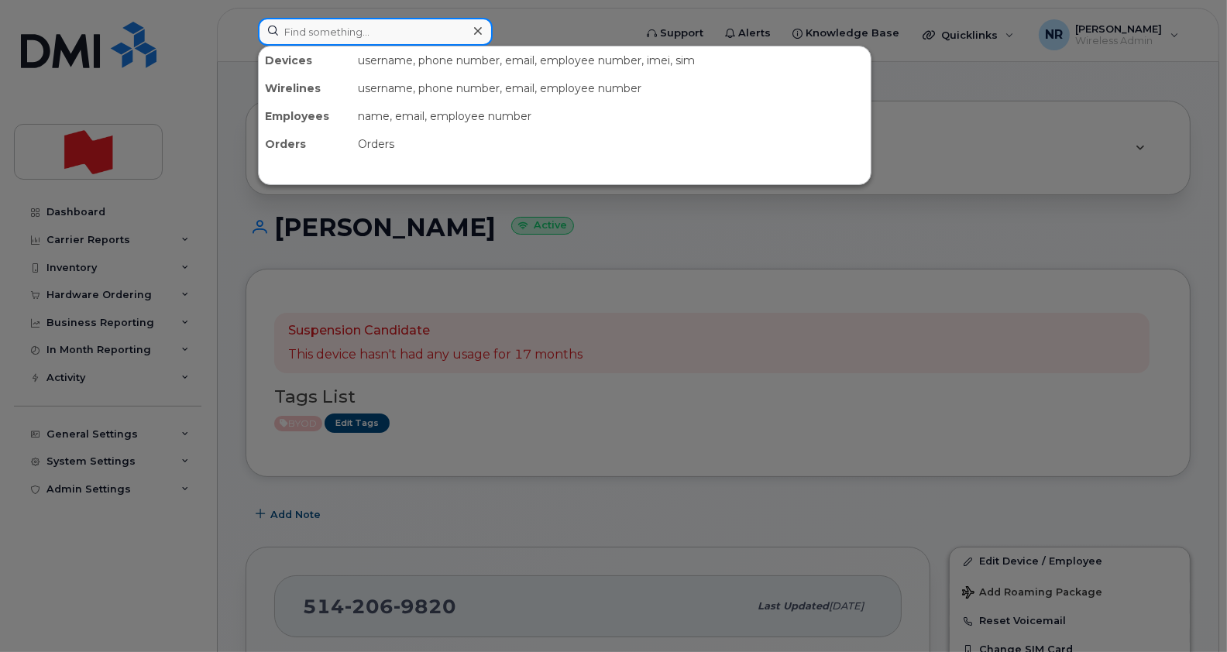
paste input "5142079643"
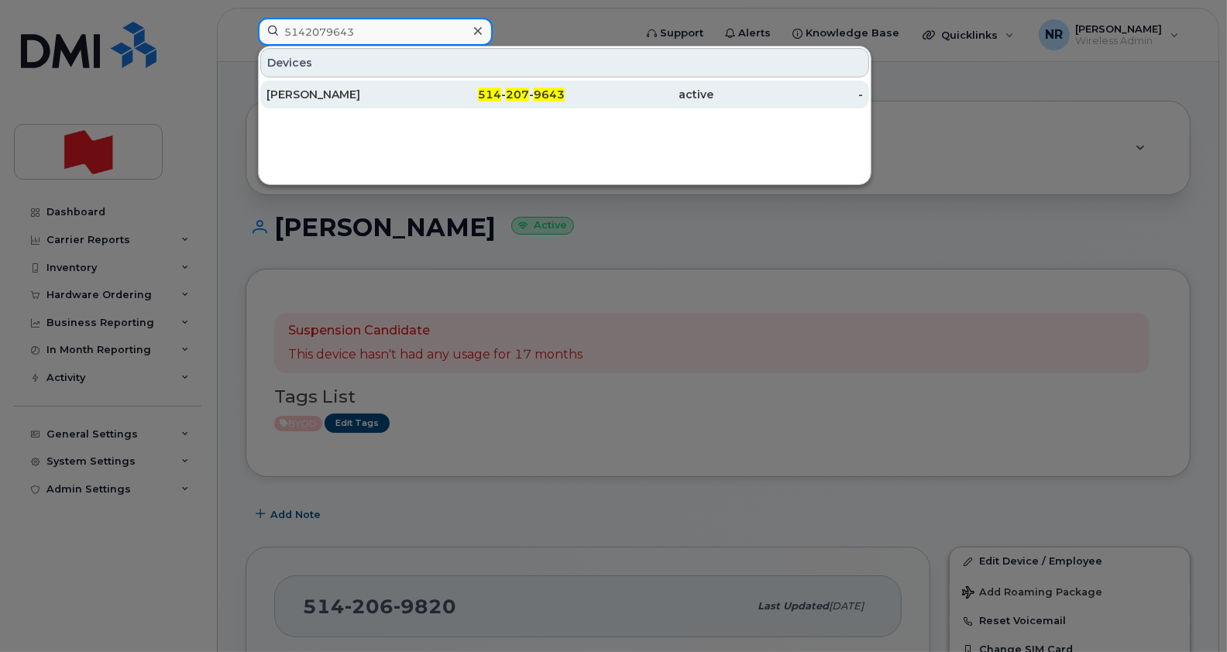
type input "5142079643"
click at [300, 98] on div "[PERSON_NAME]" at bounding box center [341, 94] width 150 height 15
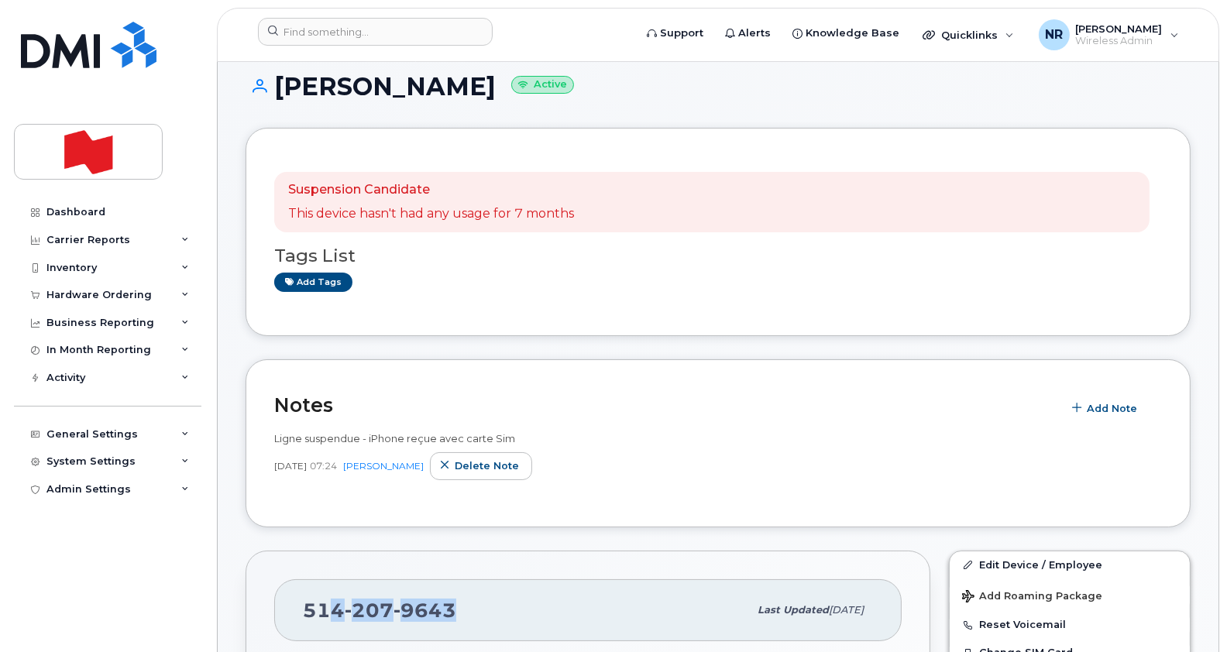
scroll to position [19, 0]
drag, startPoint x: 461, startPoint y: 626, endPoint x: 288, endPoint y: 593, distance: 175.9
click at [288, 593] on div "[PHONE_NUMBER] Last updated [DATE]" at bounding box center [587, 609] width 627 height 62
copy span "[PHONE_NUMBER]"
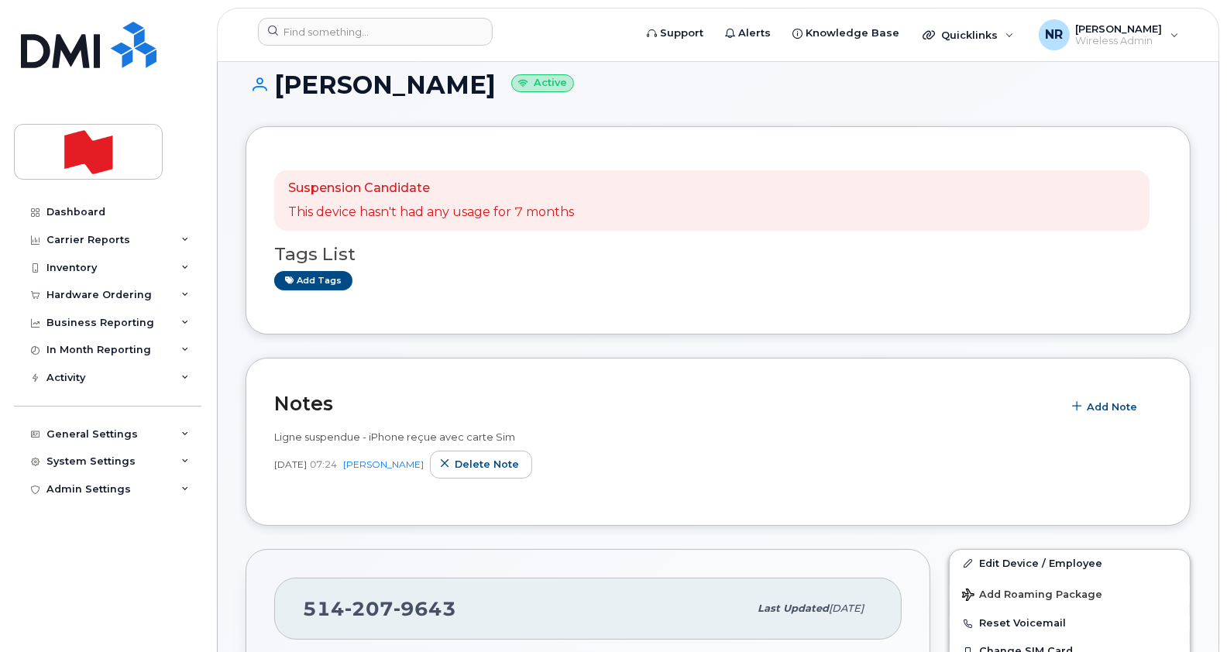
click at [333, 15] on header "Support Alerts Knowledge Base Quicklinks Suspend / Cancel Device Change SIM Car…" at bounding box center [718, 35] width 1002 height 54
click at [327, 37] on input at bounding box center [375, 32] width 235 height 28
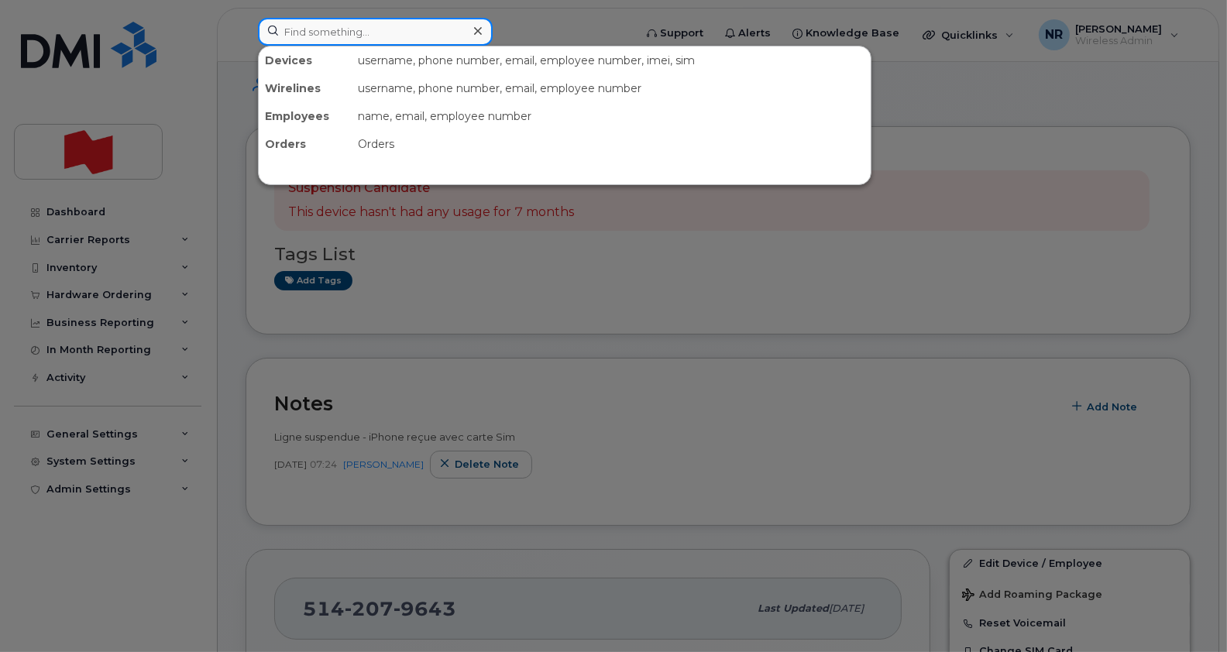
paste input "5142082978"
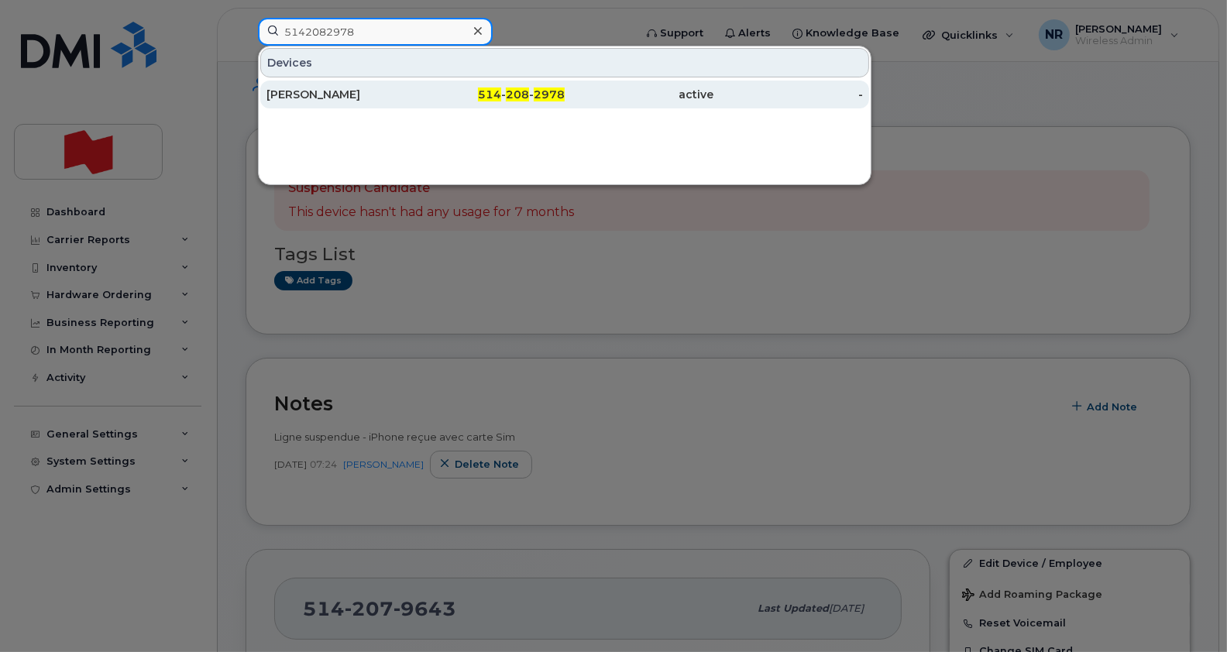
type input "5142082978"
click at [321, 91] on div "[PERSON_NAME]" at bounding box center [341, 94] width 150 height 15
